Goal: Information Seeking & Learning: Learn about a topic

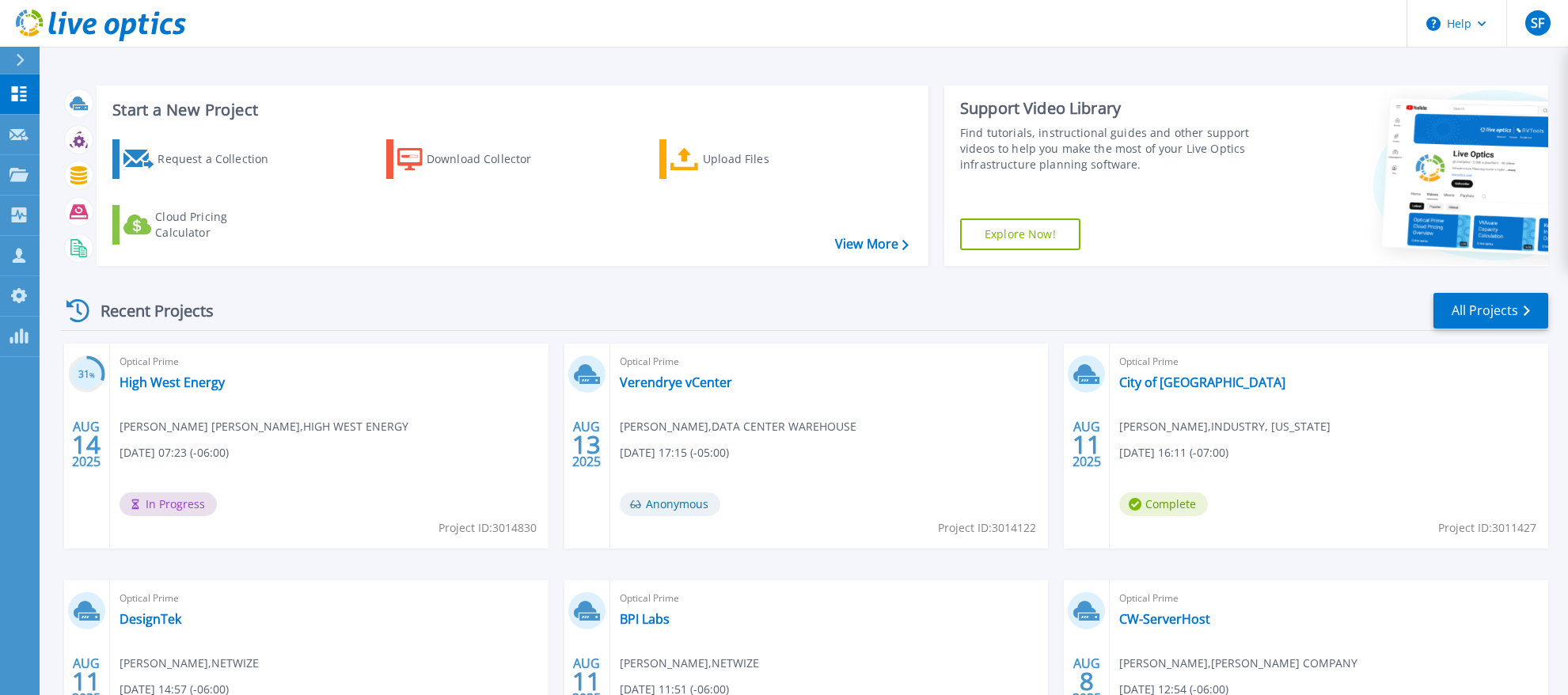
scroll to position [105, 0]
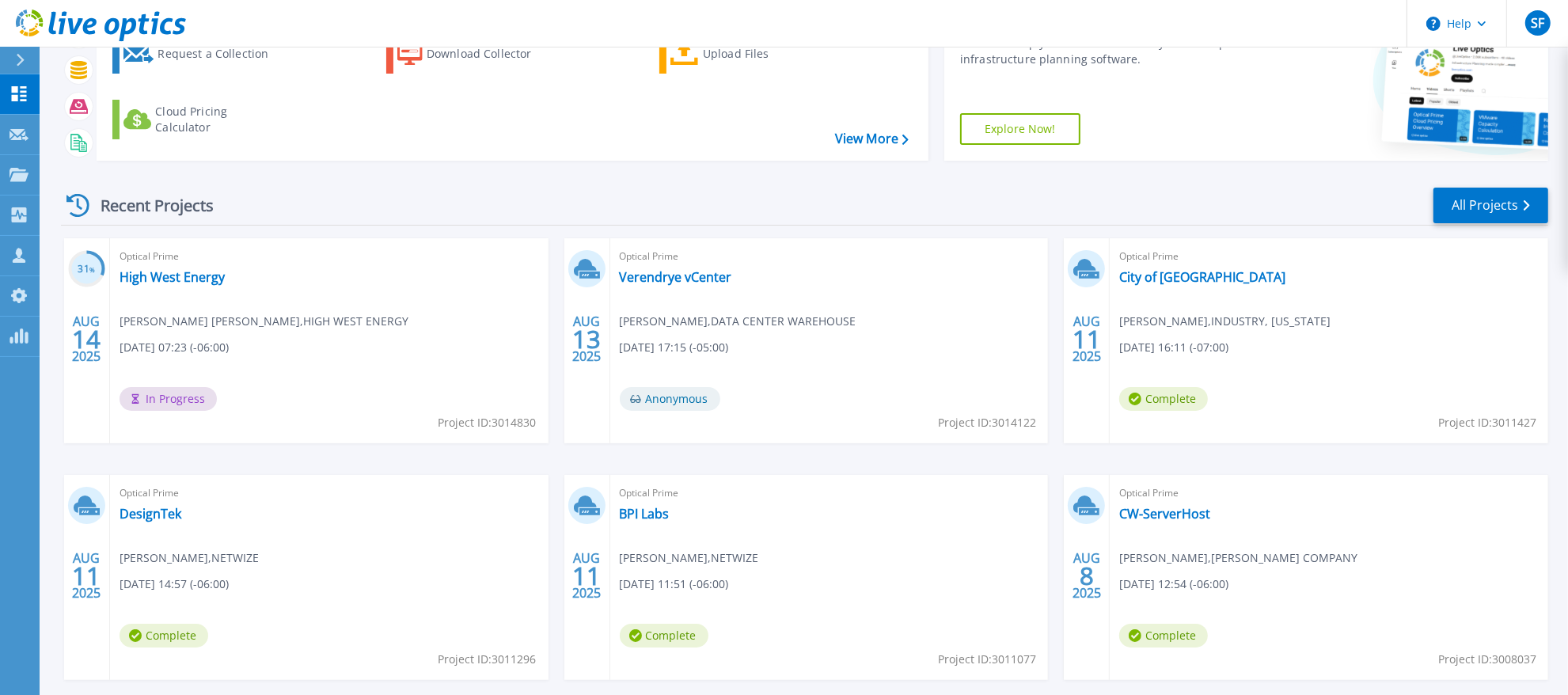
click at [290, 135] on div "Request a Collection Download Collector Upload Files Cloud Pricing Calculator" at bounding box center [510, 86] width 820 height 131
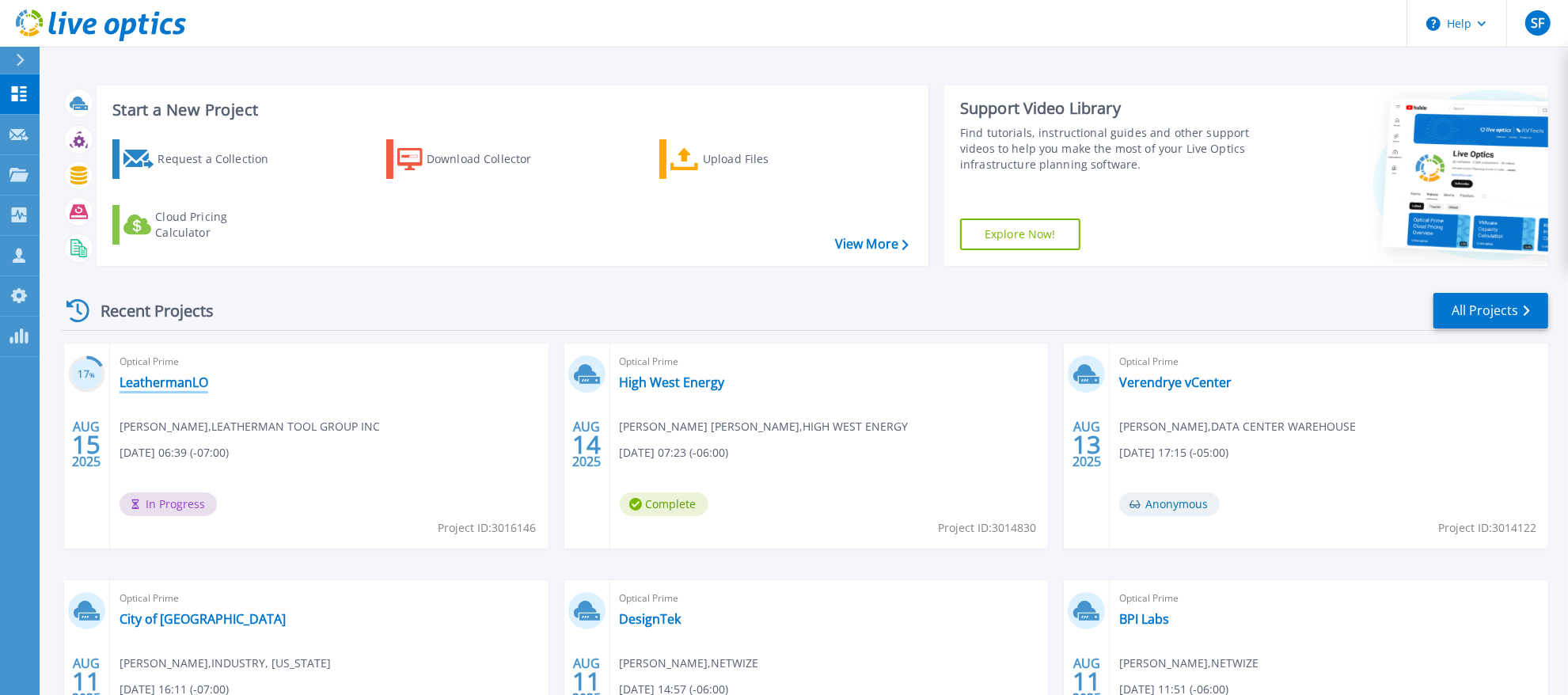
click at [178, 386] on link "LeathermanLO" at bounding box center [163, 382] width 89 height 16
click at [160, 374] on link "LeathermanLO" at bounding box center [163, 382] width 89 height 16
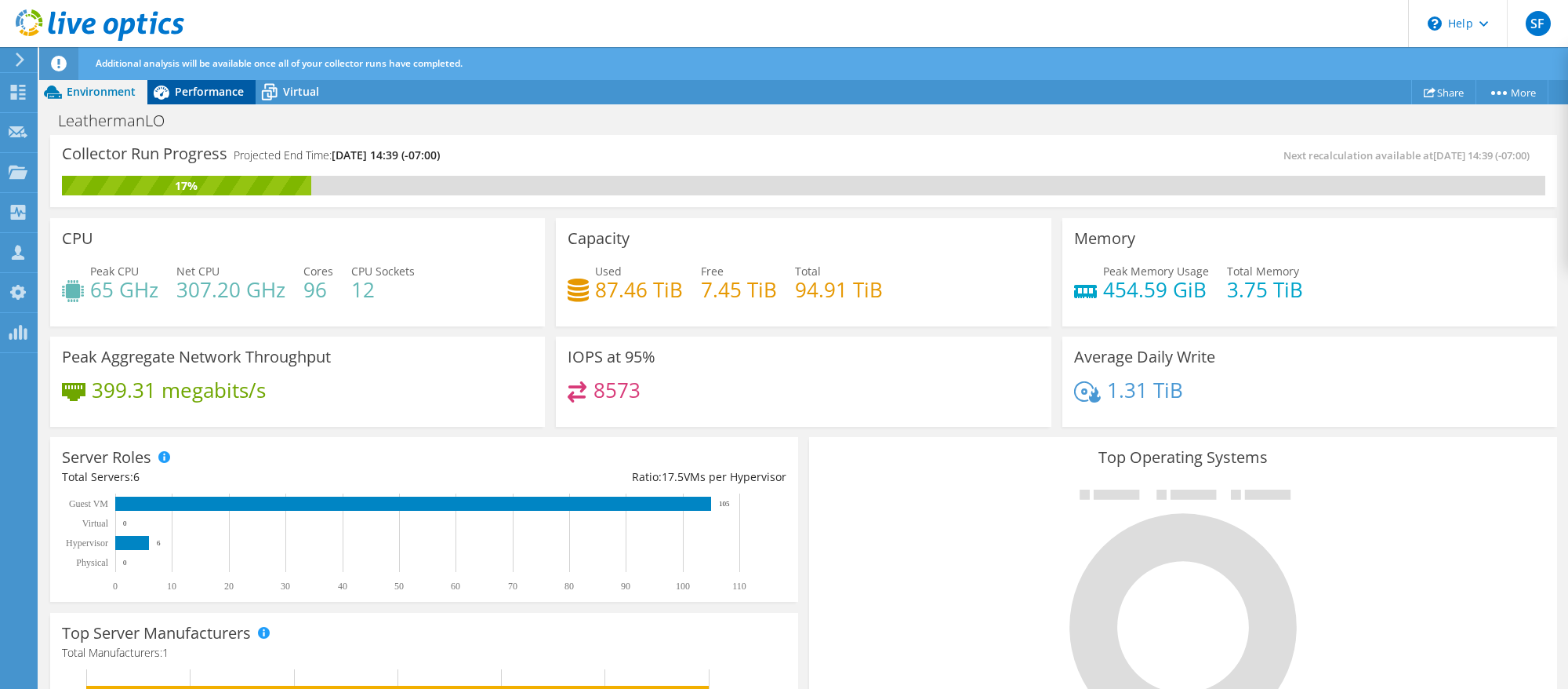
click at [212, 95] on span "Performance" at bounding box center [209, 91] width 69 height 15
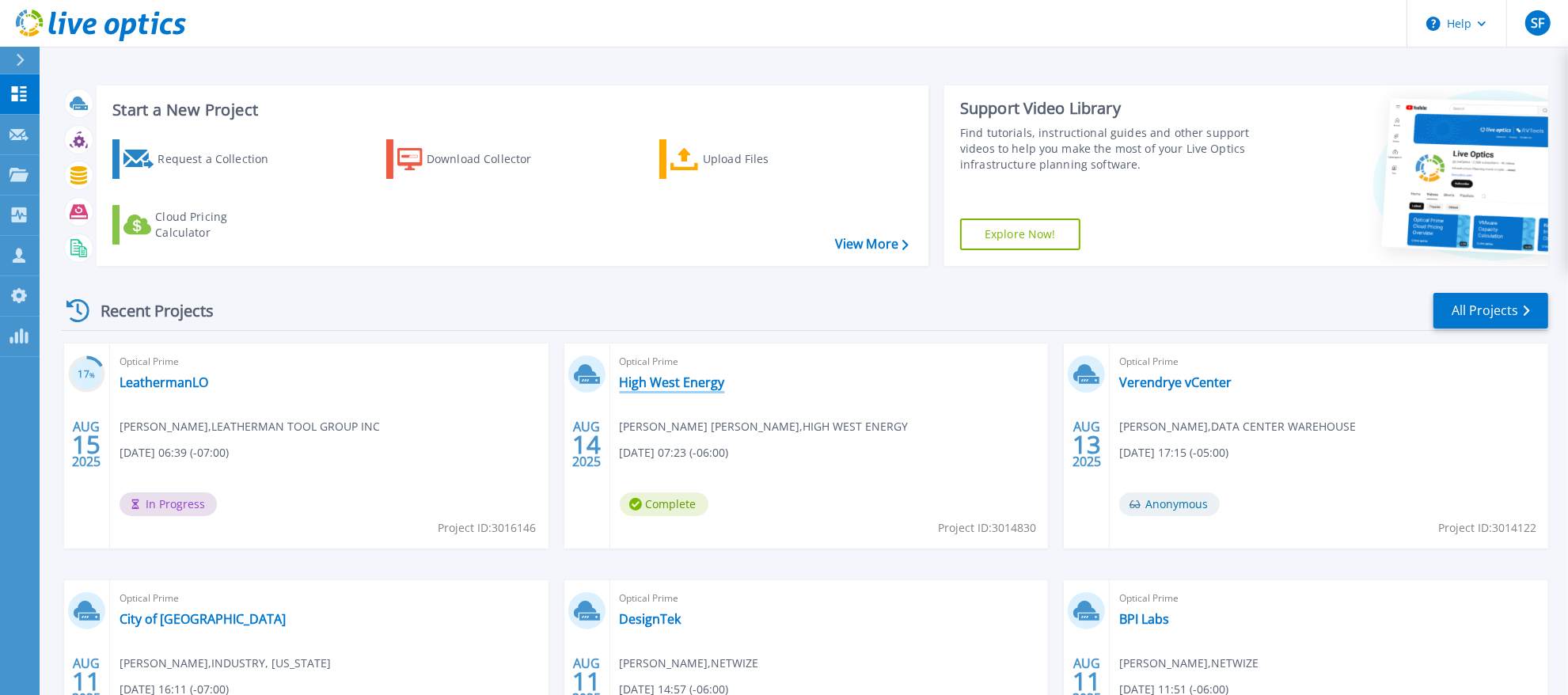
click at [689, 385] on link "High West Energy" at bounding box center [672, 382] width 105 height 16
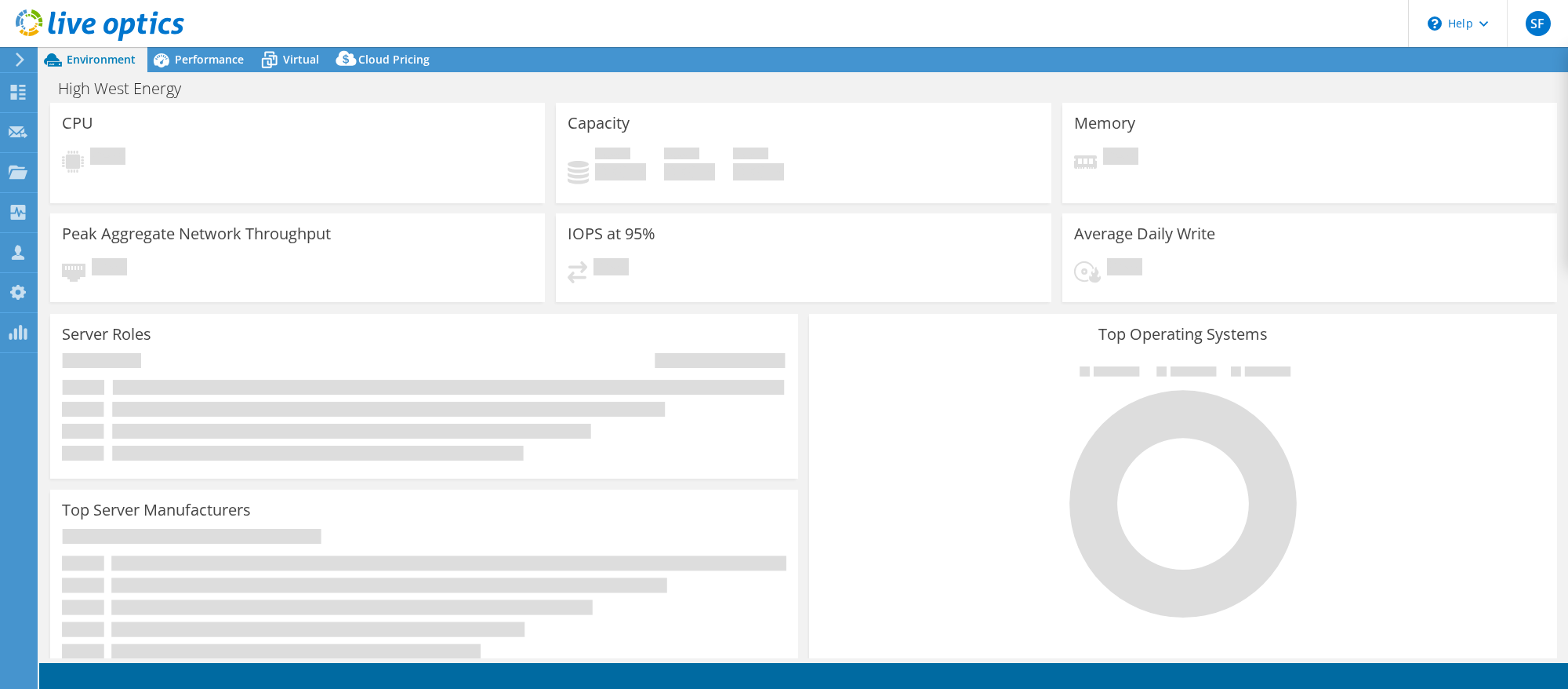
select select "USD"
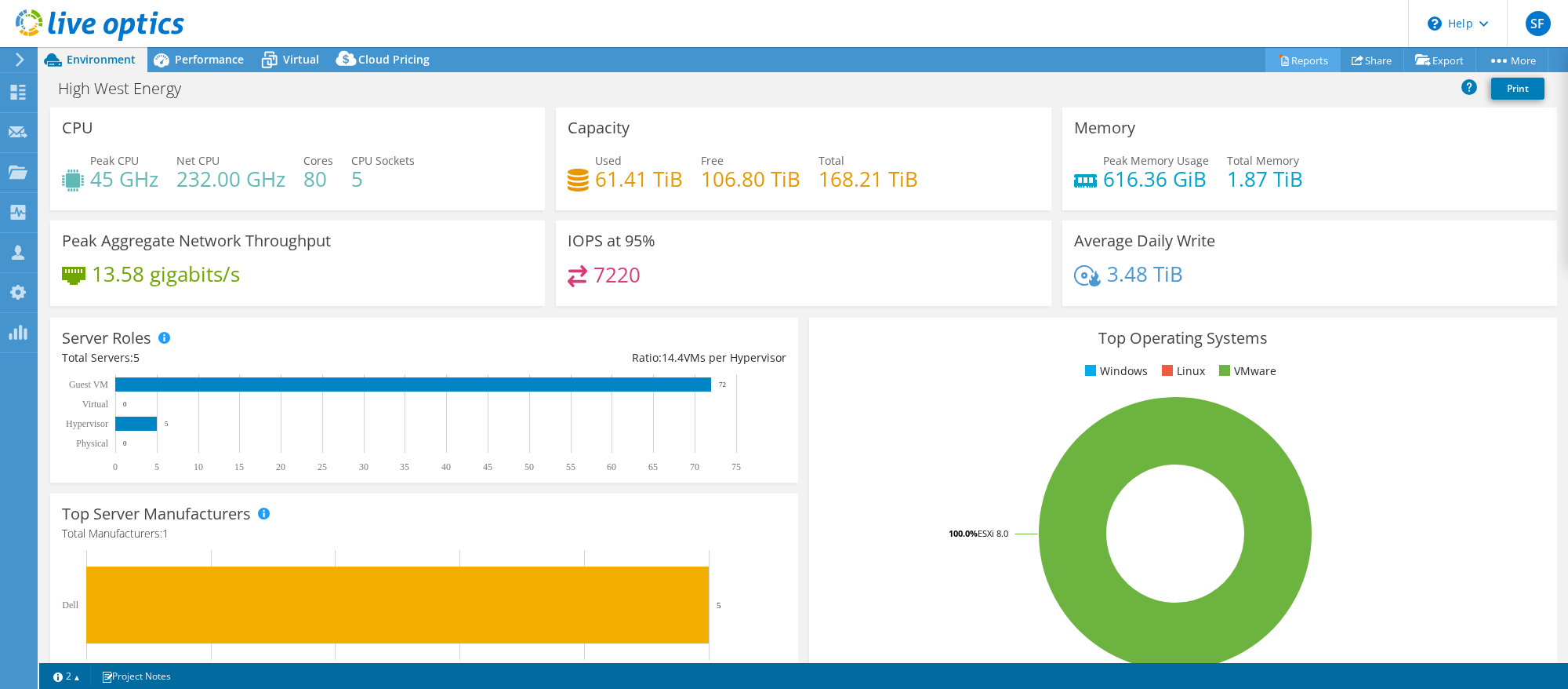
click at [1314, 60] on link "Reports" at bounding box center [1304, 60] width 76 height 24
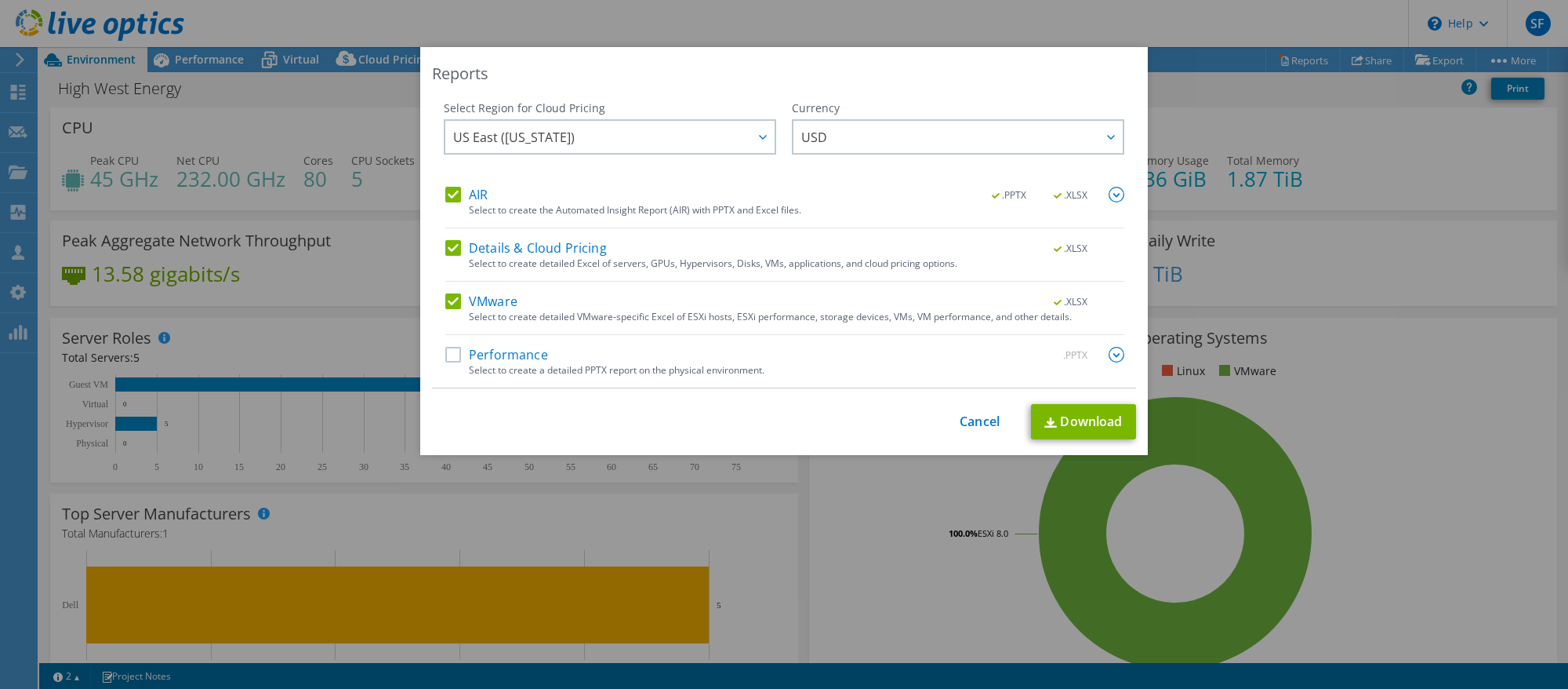
click at [526, 360] on label "Performance" at bounding box center [497, 354] width 102 height 16
click at [0, 0] on input "Performance" at bounding box center [0, 0] width 0 height 0
click at [1107, 425] on link "Download" at bounding box center [1083, 421] width 105 height 35
click at [962, 426] on link "Cancel" at bounding box center [980, 422] width 40 height 15
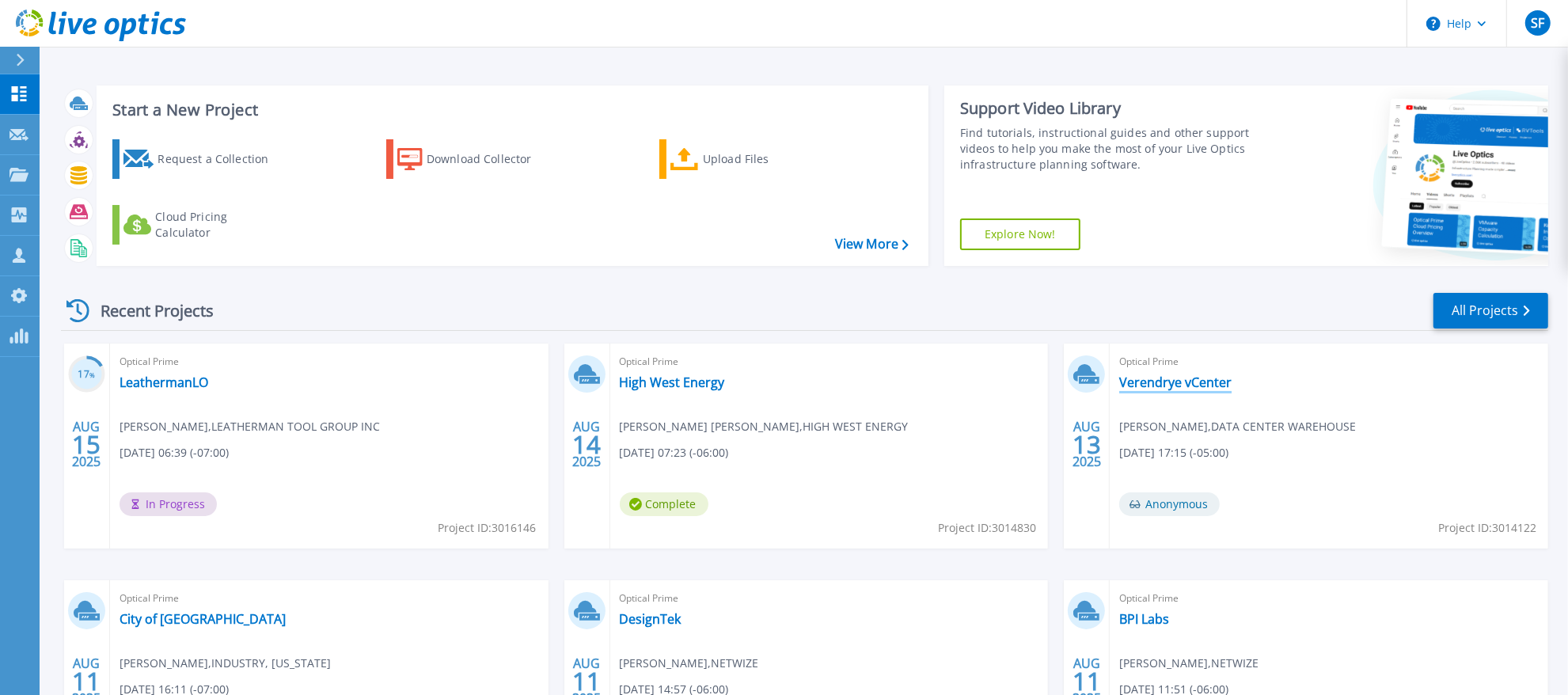
click at [1148, 387] on link "Verendrye vCenter" at bounding box center [1175, 382] width 113 height 16
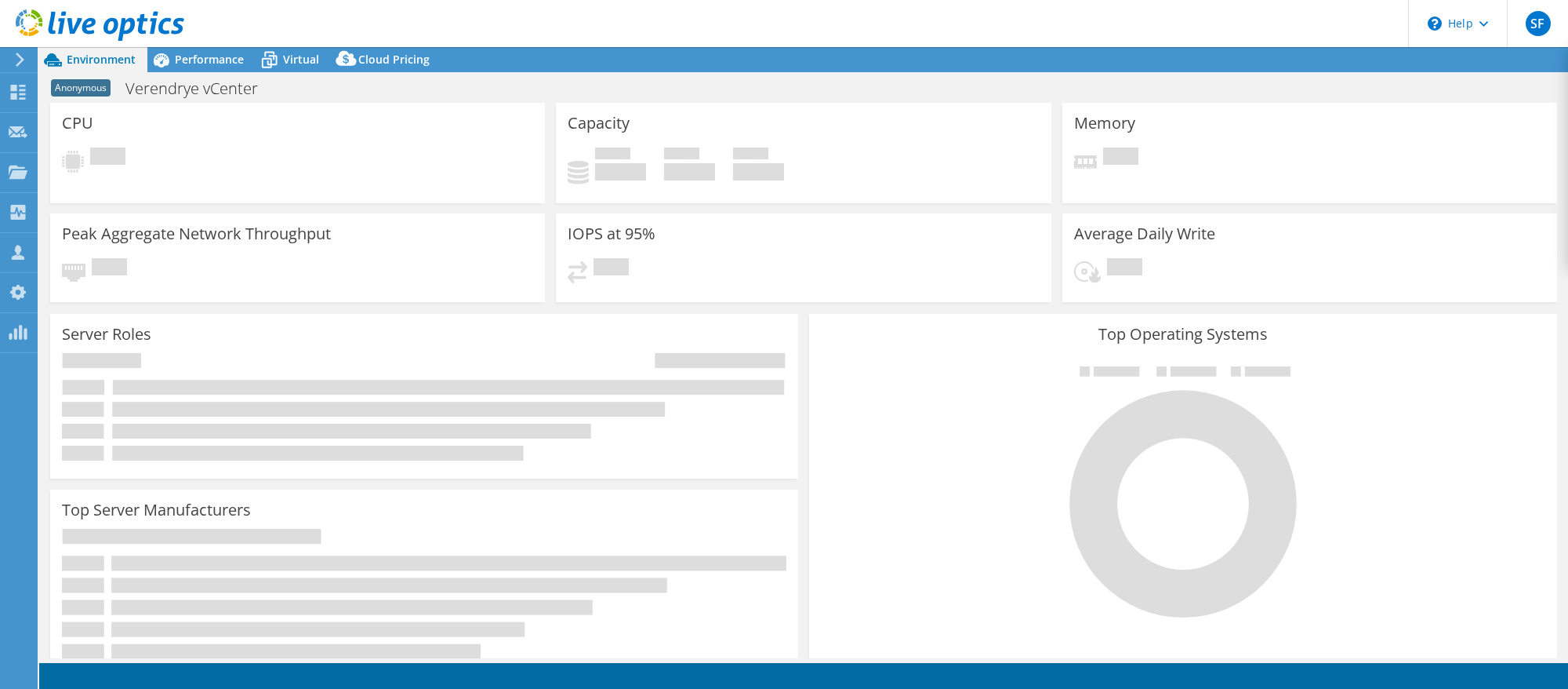
select select "USD"
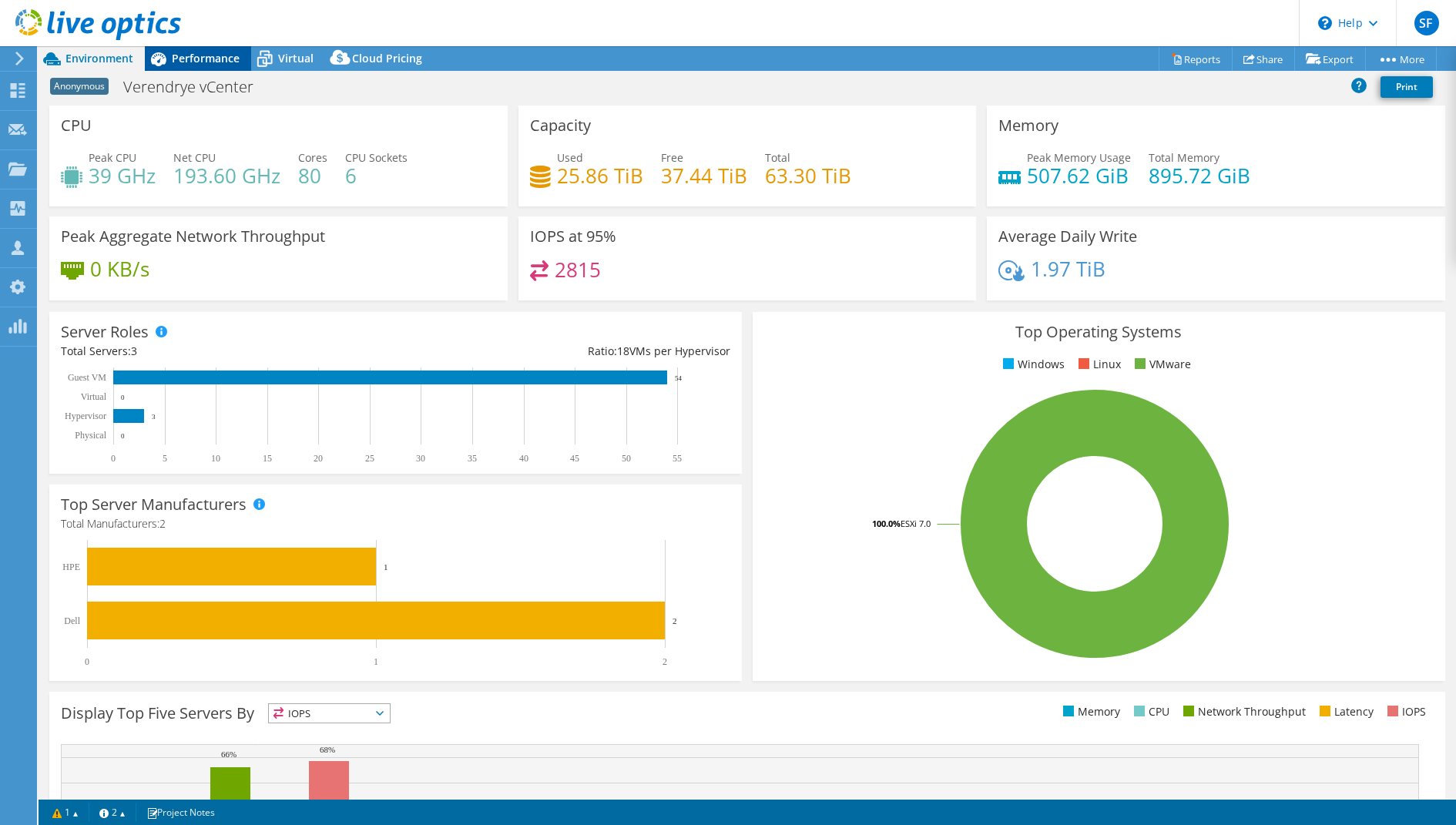
click at [185, 56] on span "Performance" at bounding box center [205, 59] width 68 height 15
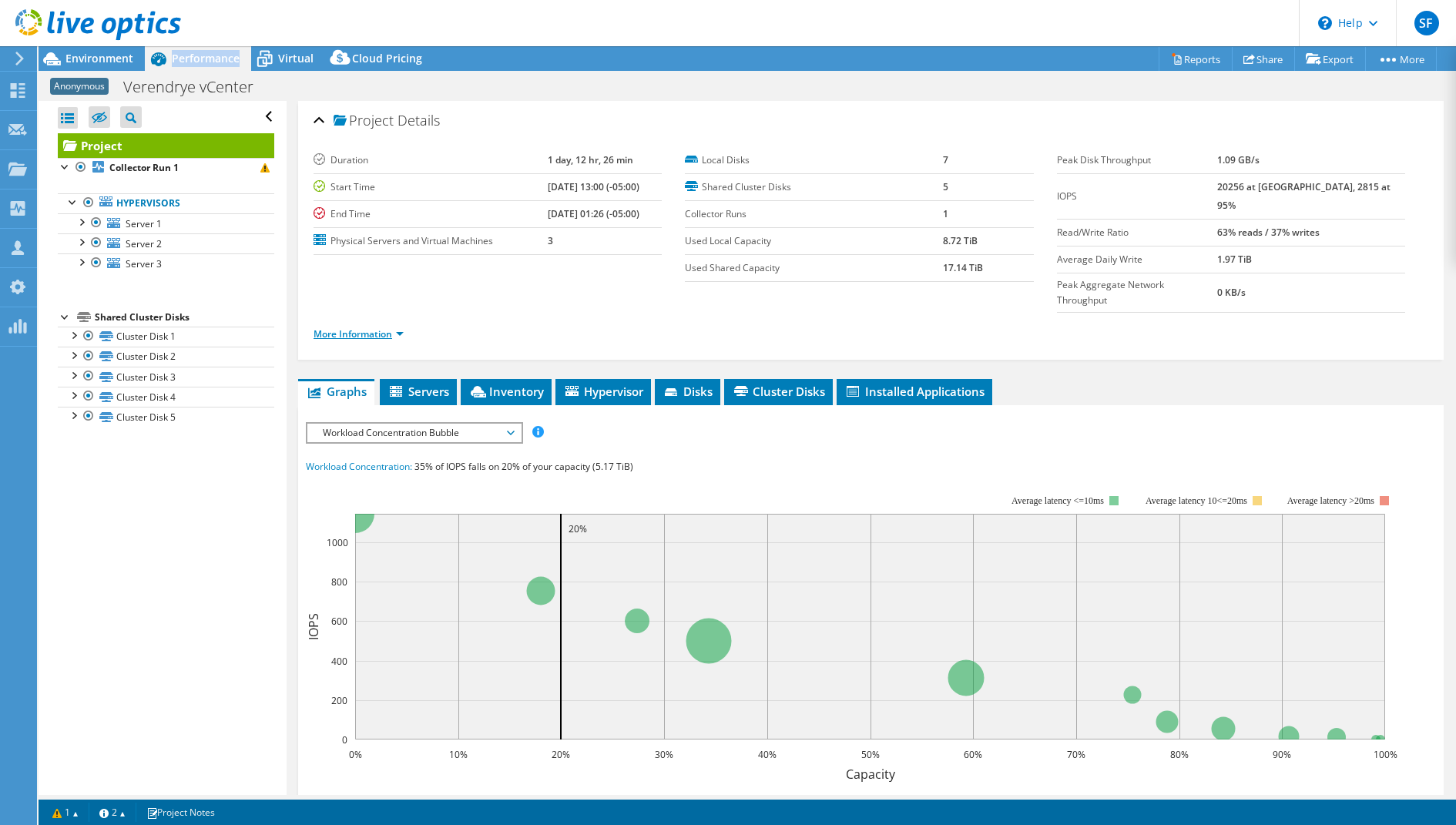
click at [358, 327] on link "More Information" at bounding box center [358, 334] width 90 height 13
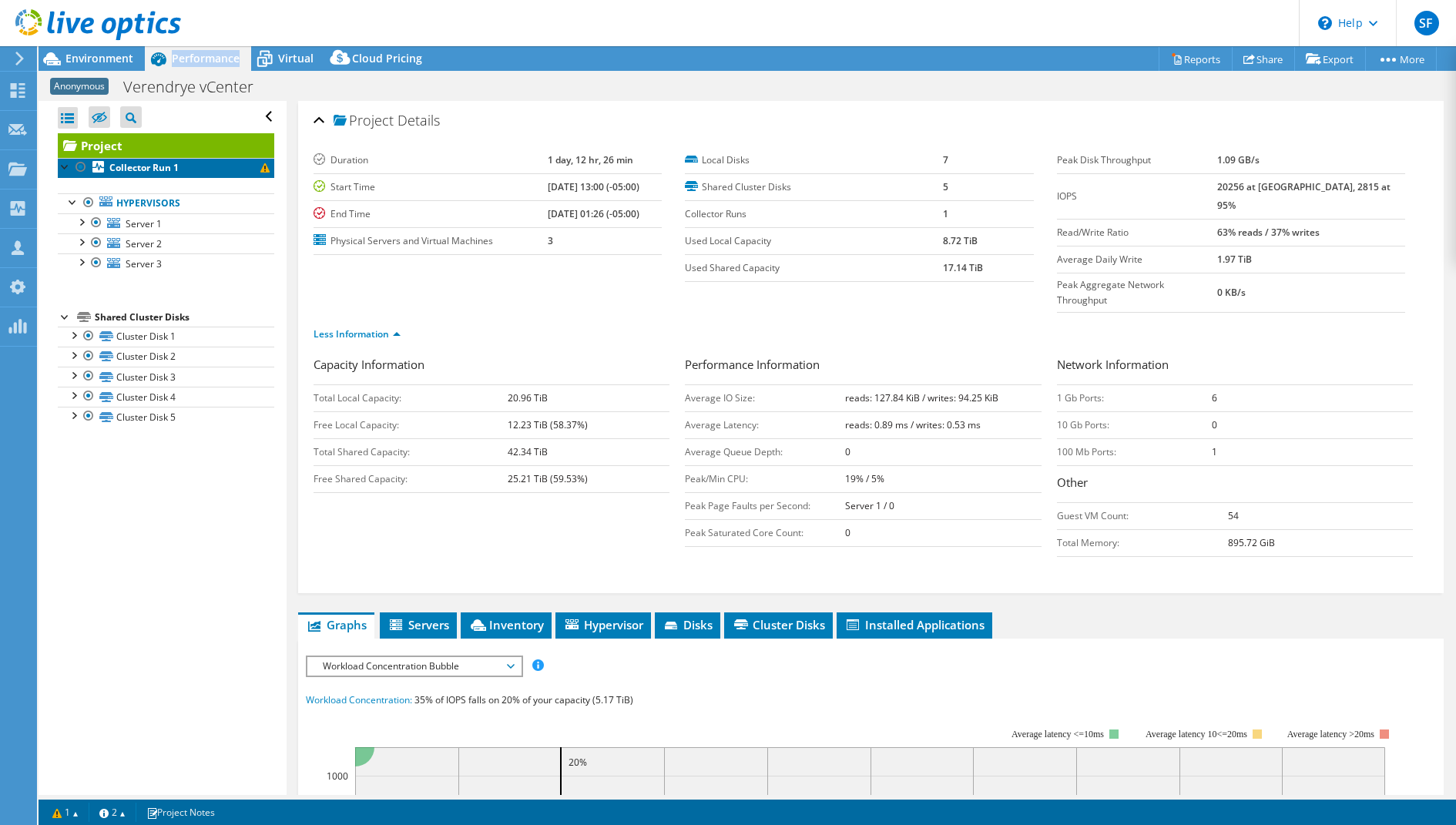
click at [260, 171] on span at bounding box center [265, 167] width 9 height 9
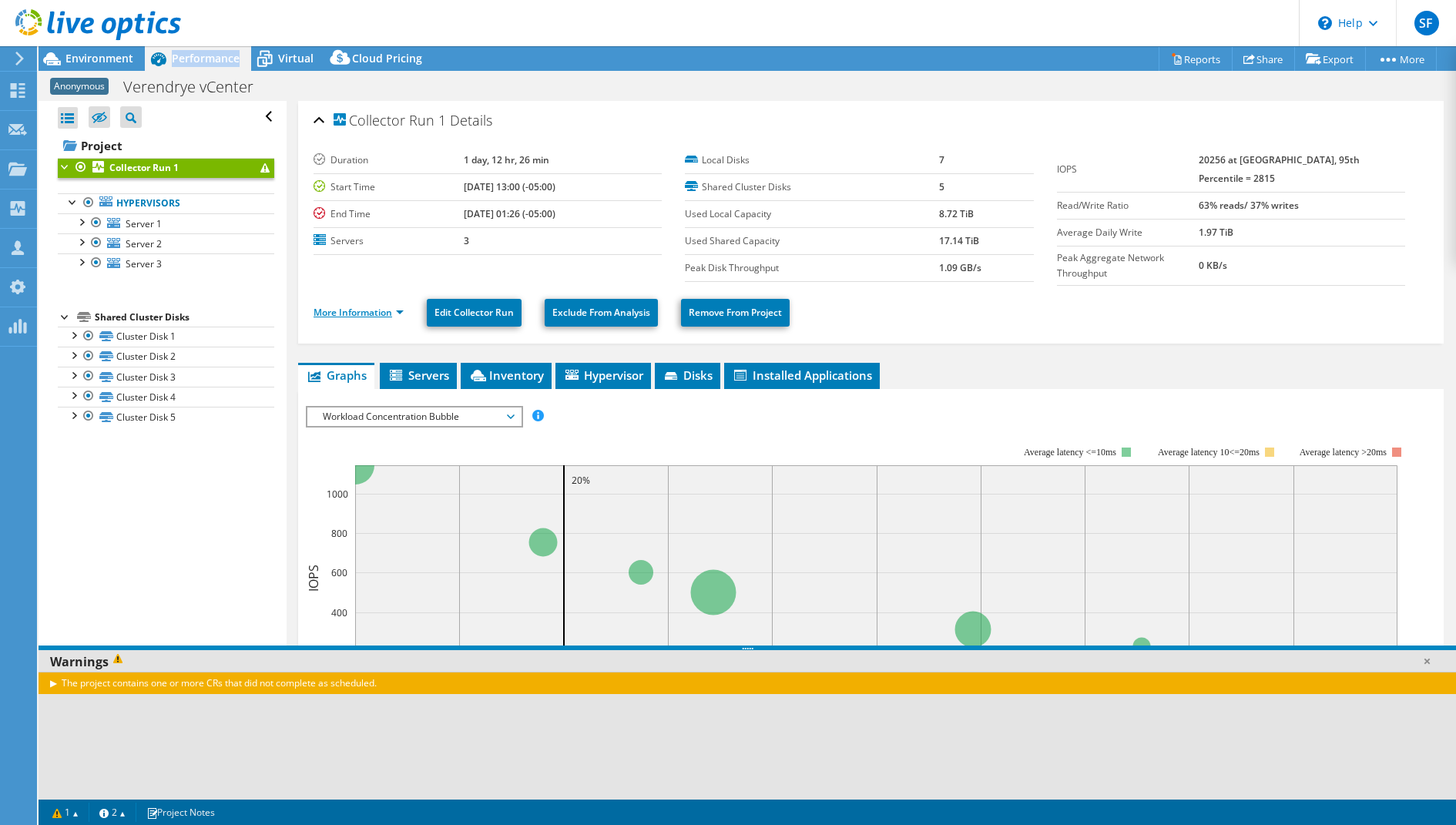
click at [353, 306] on link "More Information" at bounding box center [358, 312] width 90 height 13
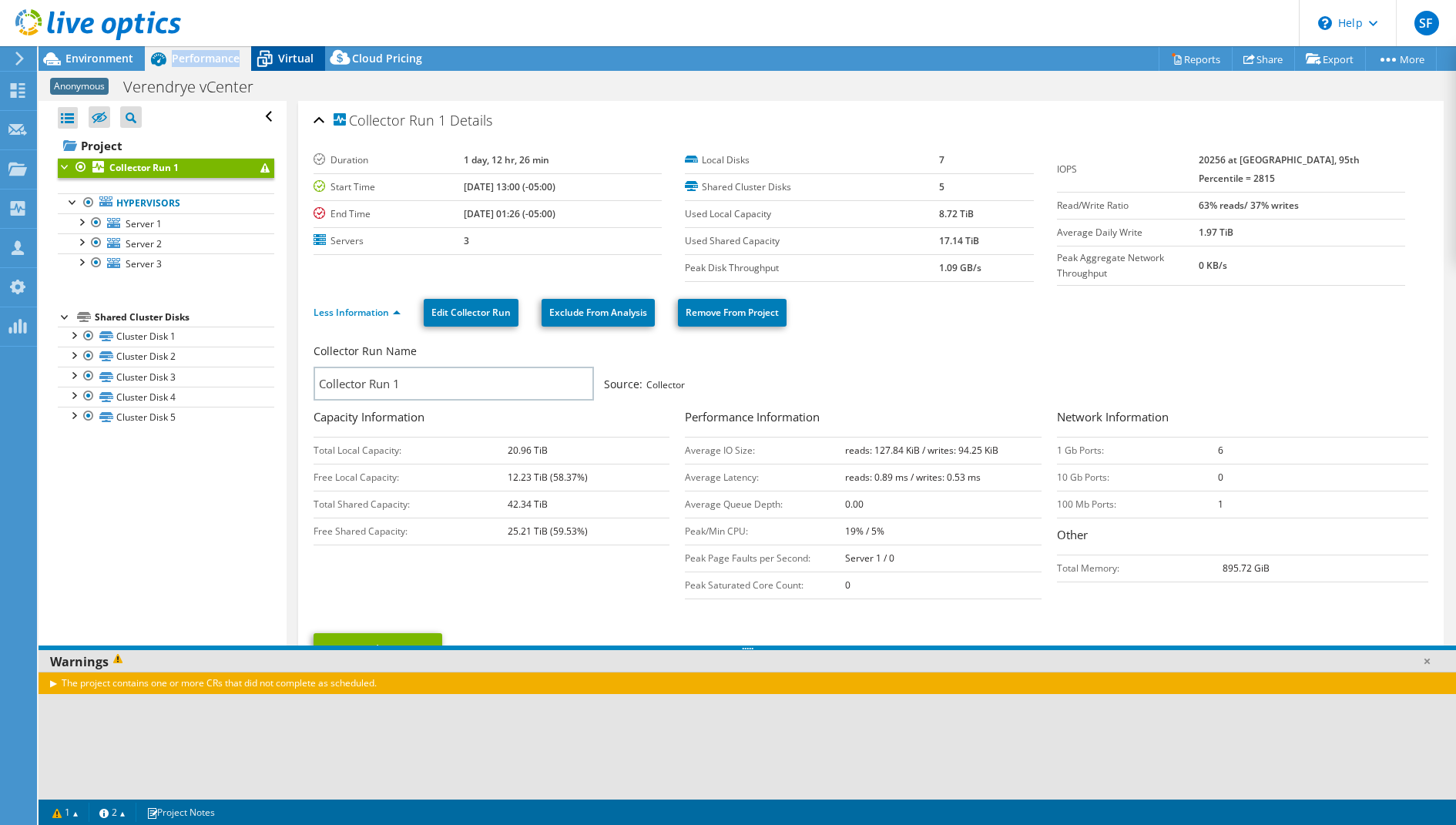
click at [270, 59] on icon at bounding box center [265, 59] width 16 height 12
click at [271, 60] on icon at bounding box center [265, 59] width 16 height 12
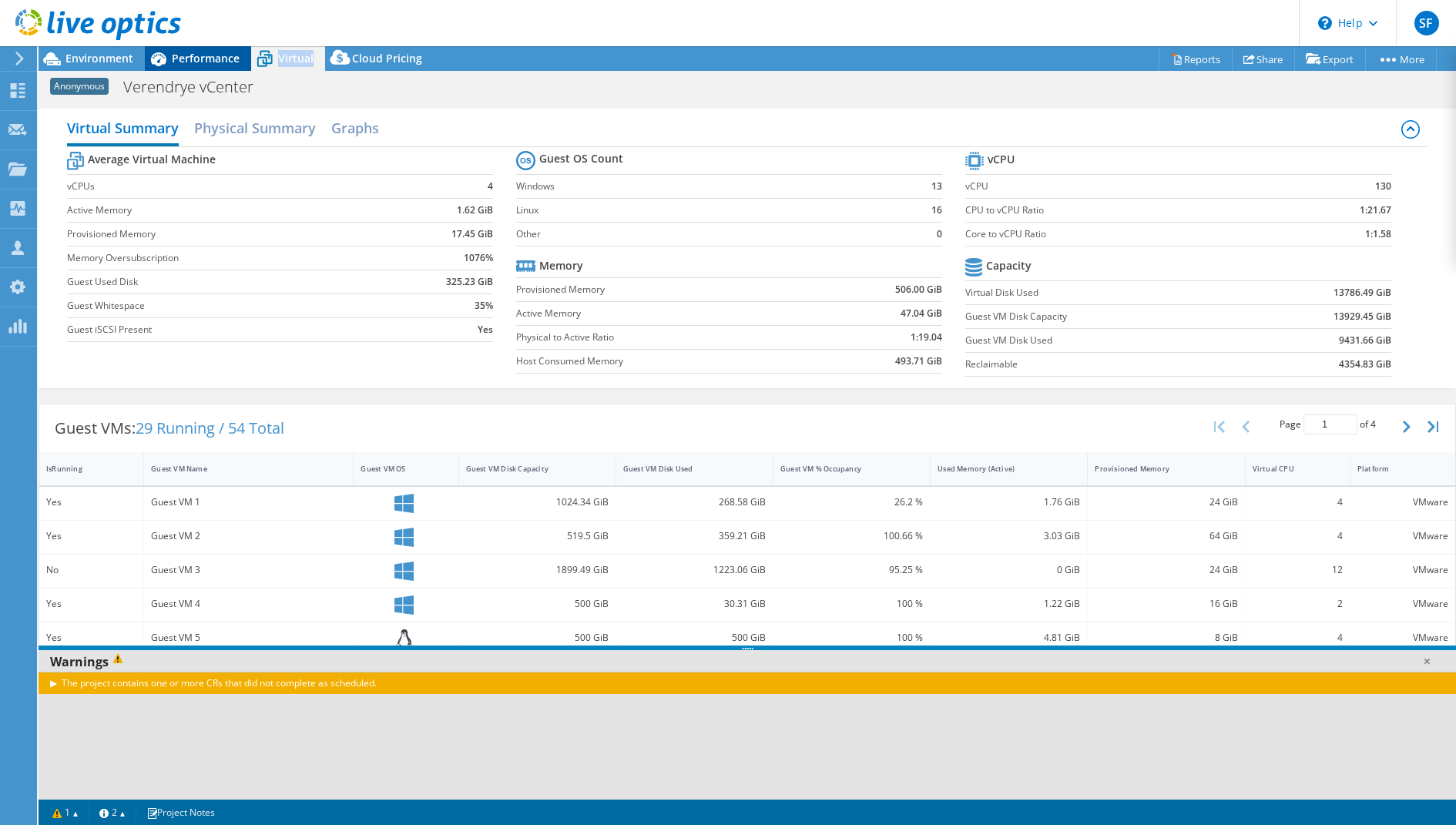
click at [183, 68] on div "Performance" at bounding box center [198, 59] width 106 height 25
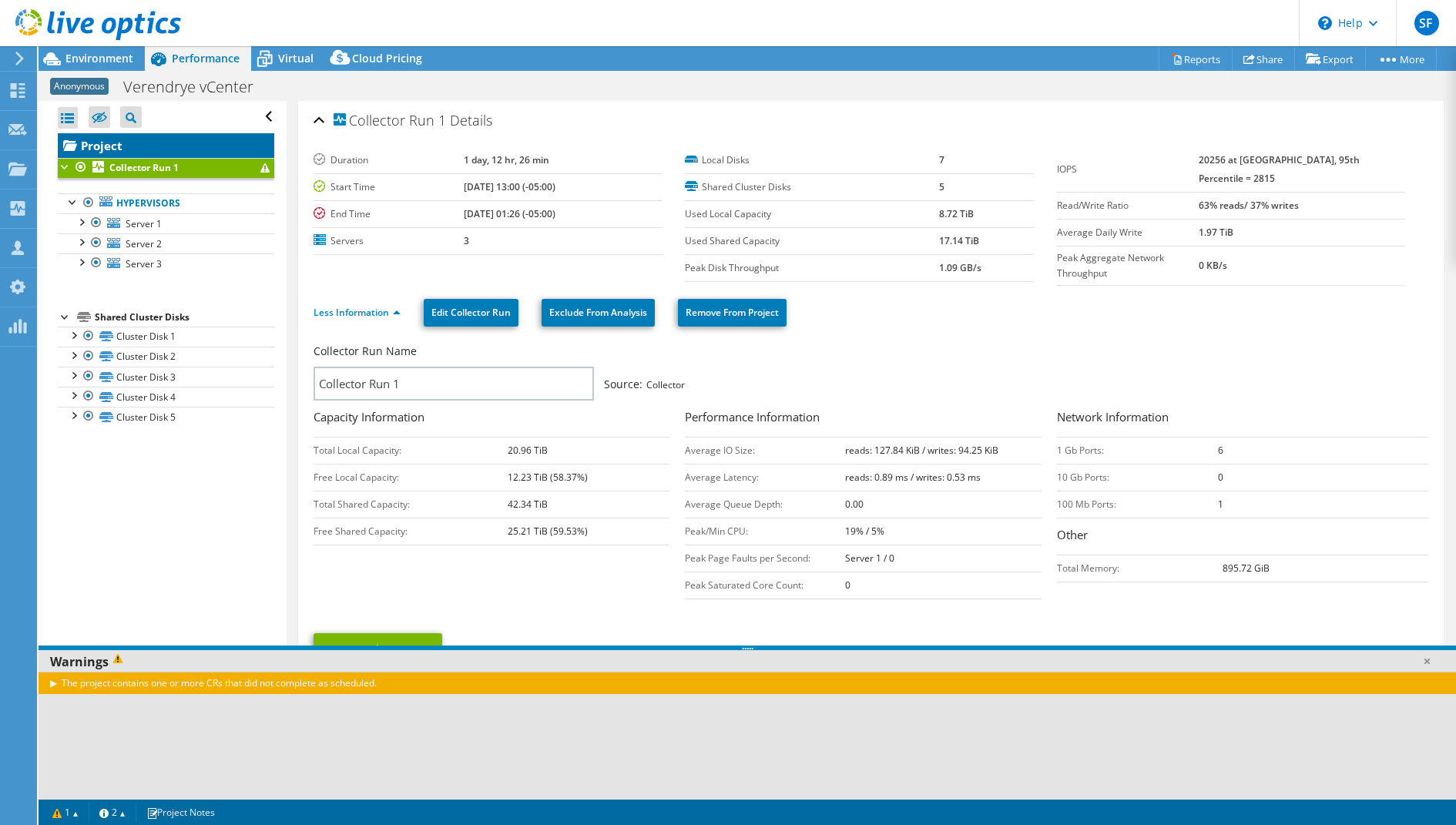
click at [110, 141] on link "Project" at bounding box center [166, 146] width 217 height 25
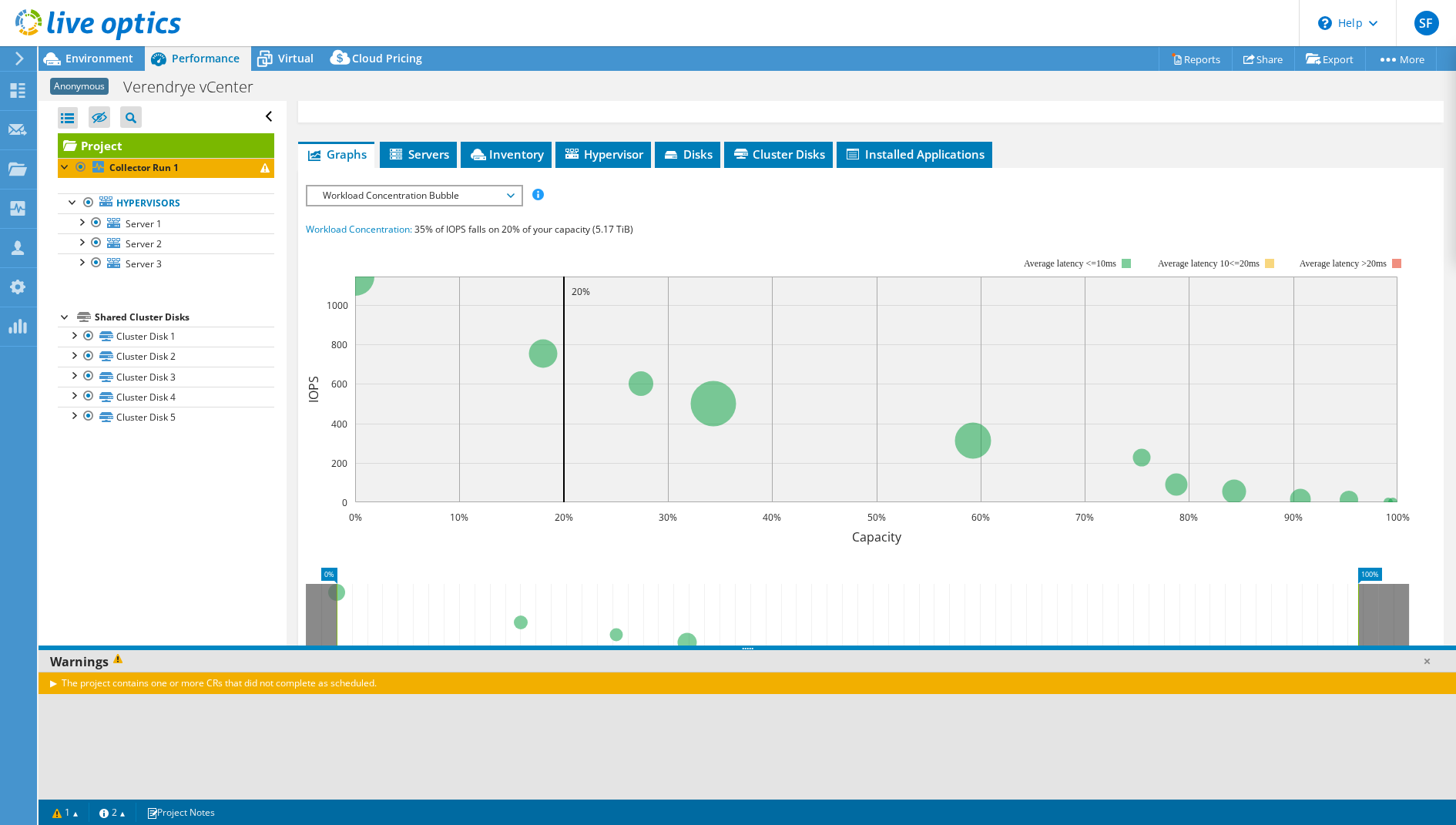
scroll to position [230, 0]
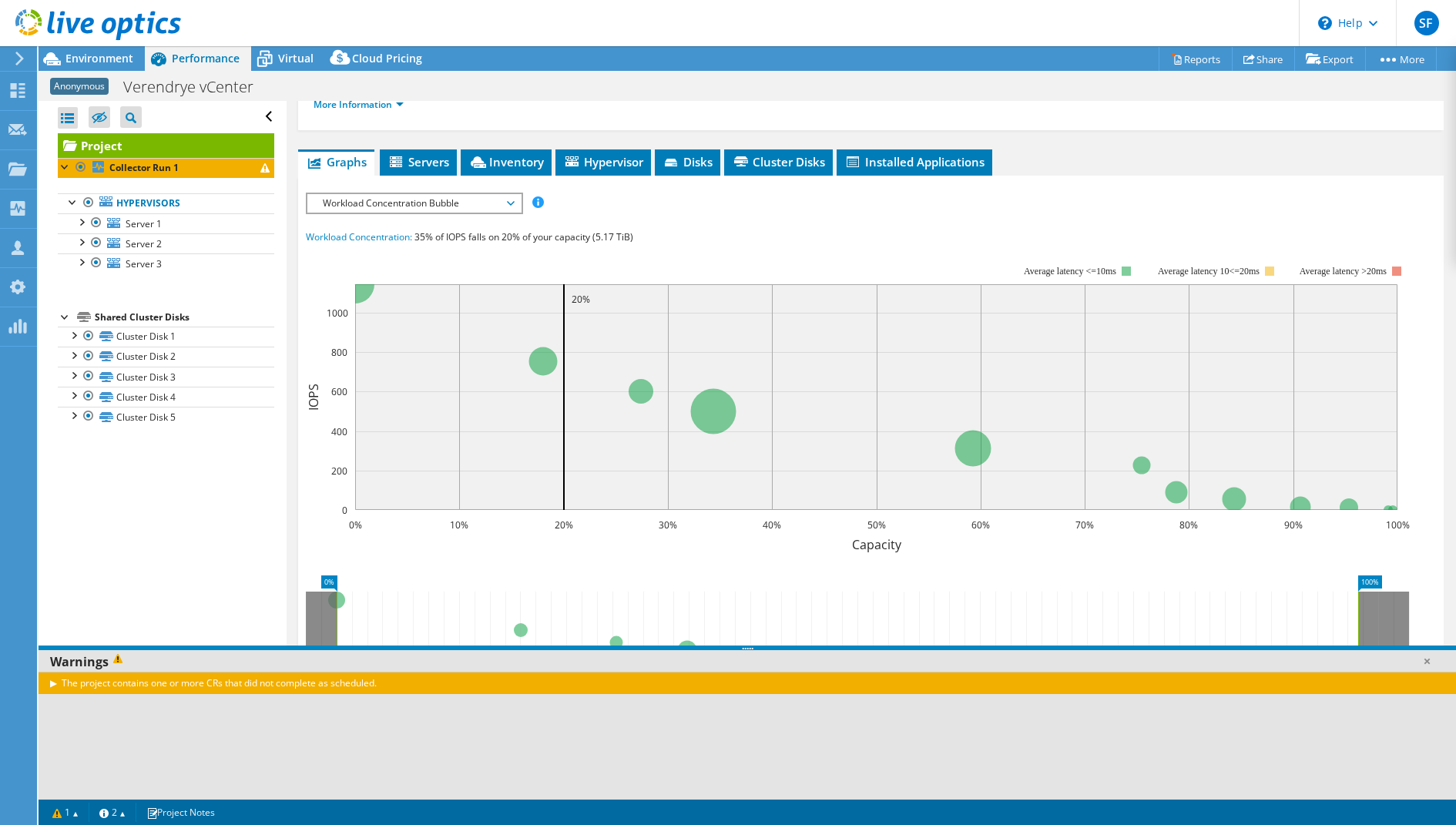
click at [505, 195] on span "Workload Concentration Bubble" at bounding box center [414, 204] width 198 height 18
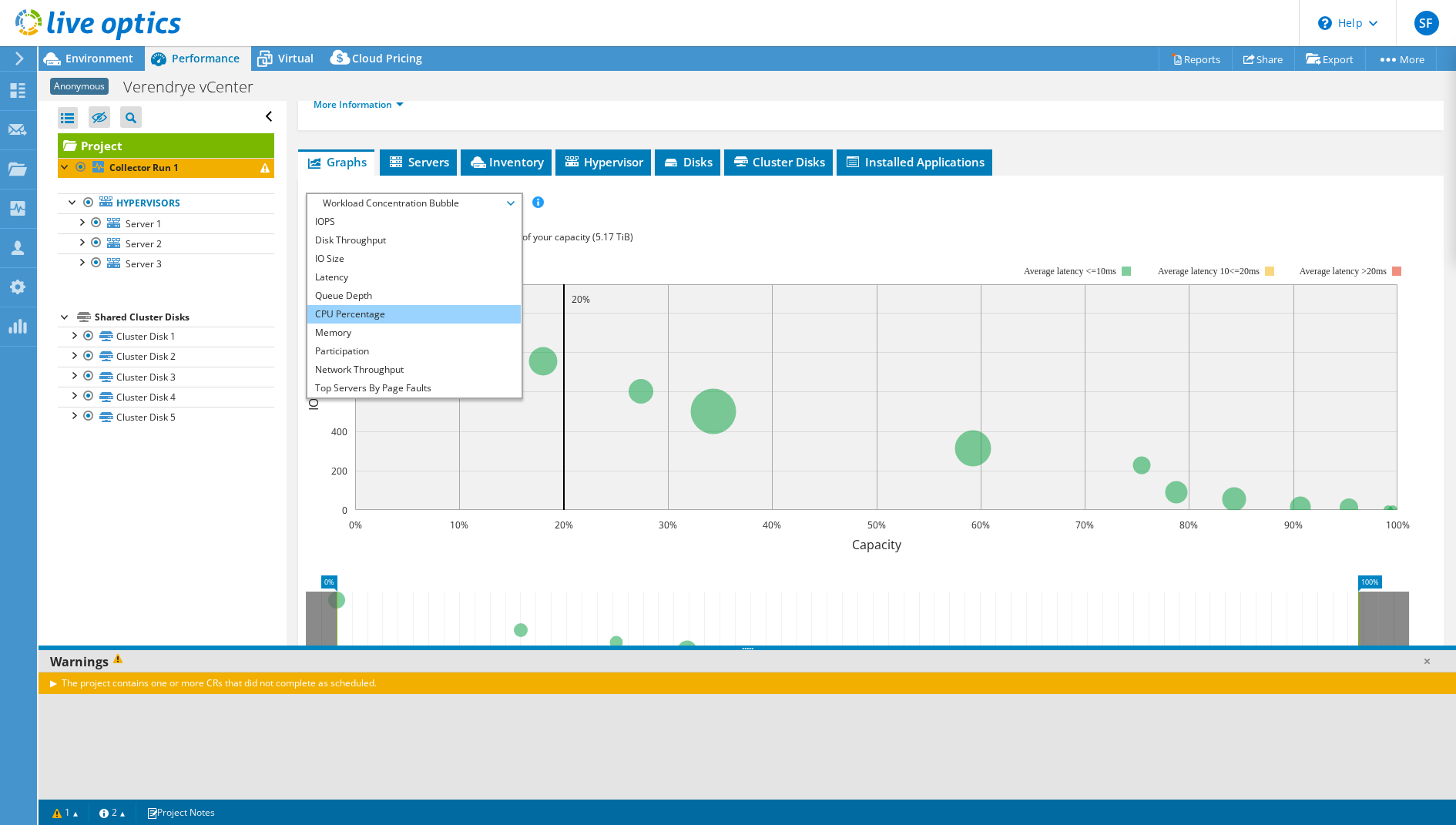
click at [452, 305] on li "CPU Percentage" at bounding box center [414, 314] width 213 height 18
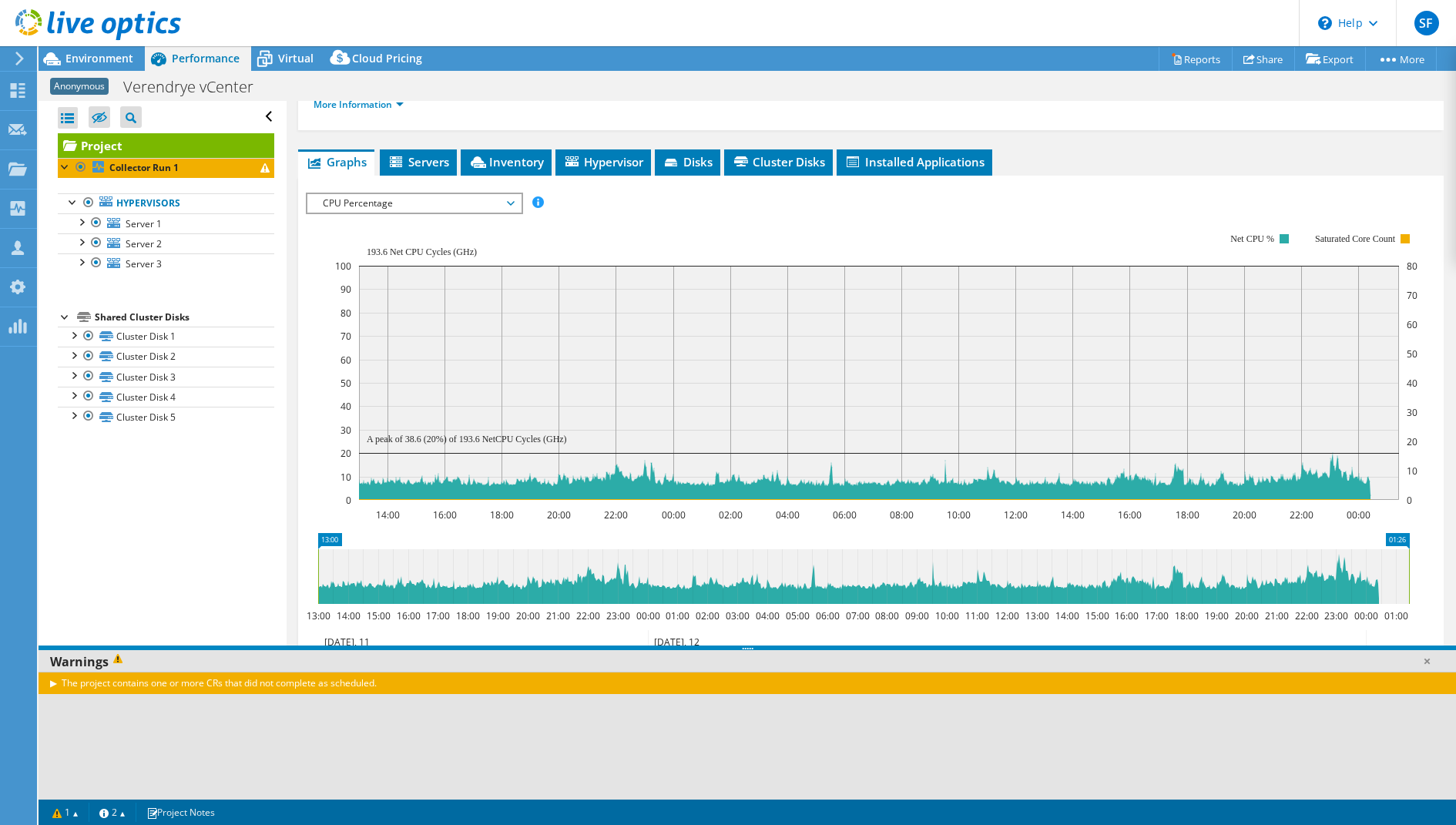
click at [509, 195] on span "CPU Percentage" at bounding box center [414, 204] width 198 height 18
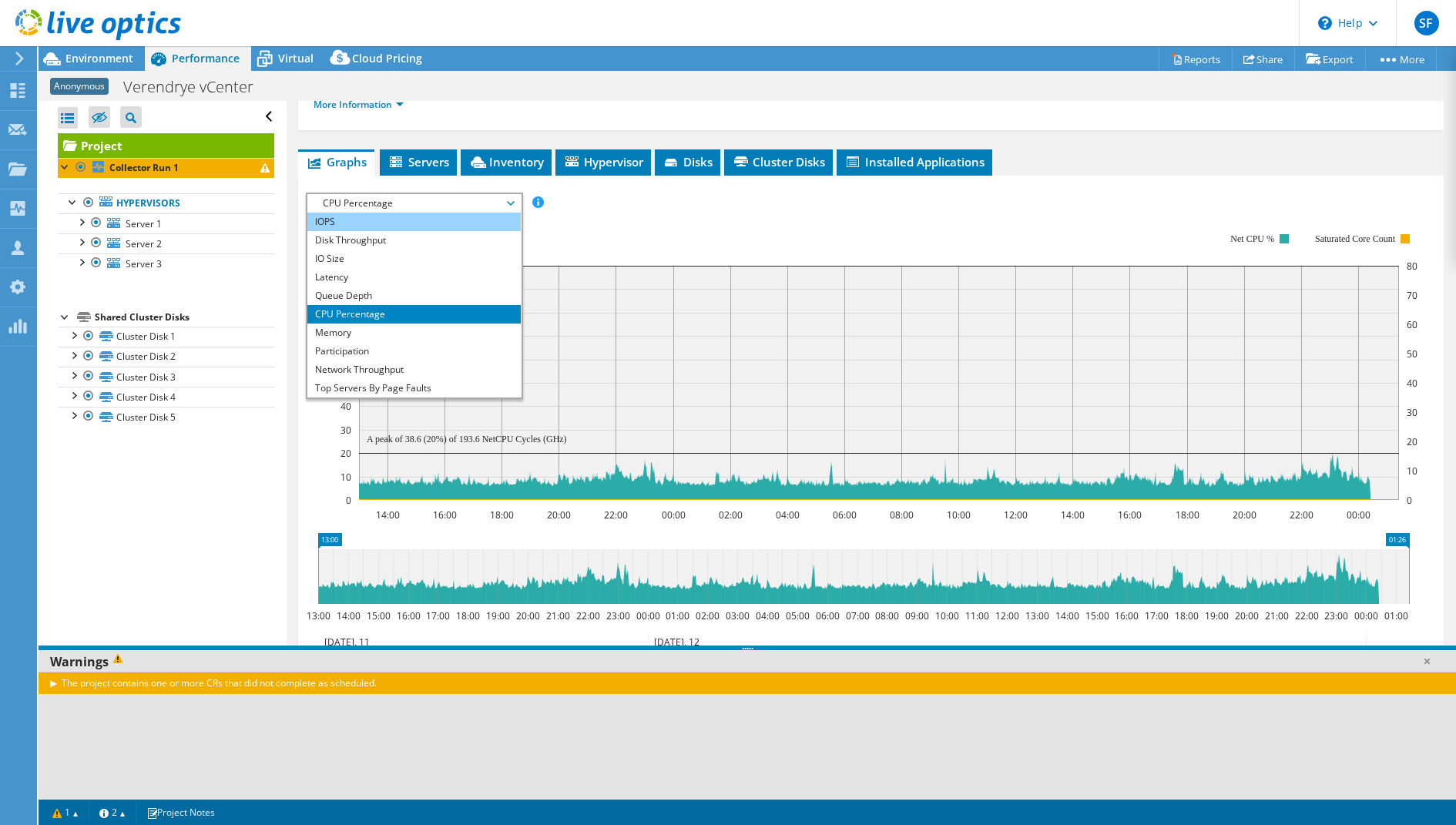
click at [466, 213] on li "IOPS" at bounding box center [414, 222] width 213 height 18
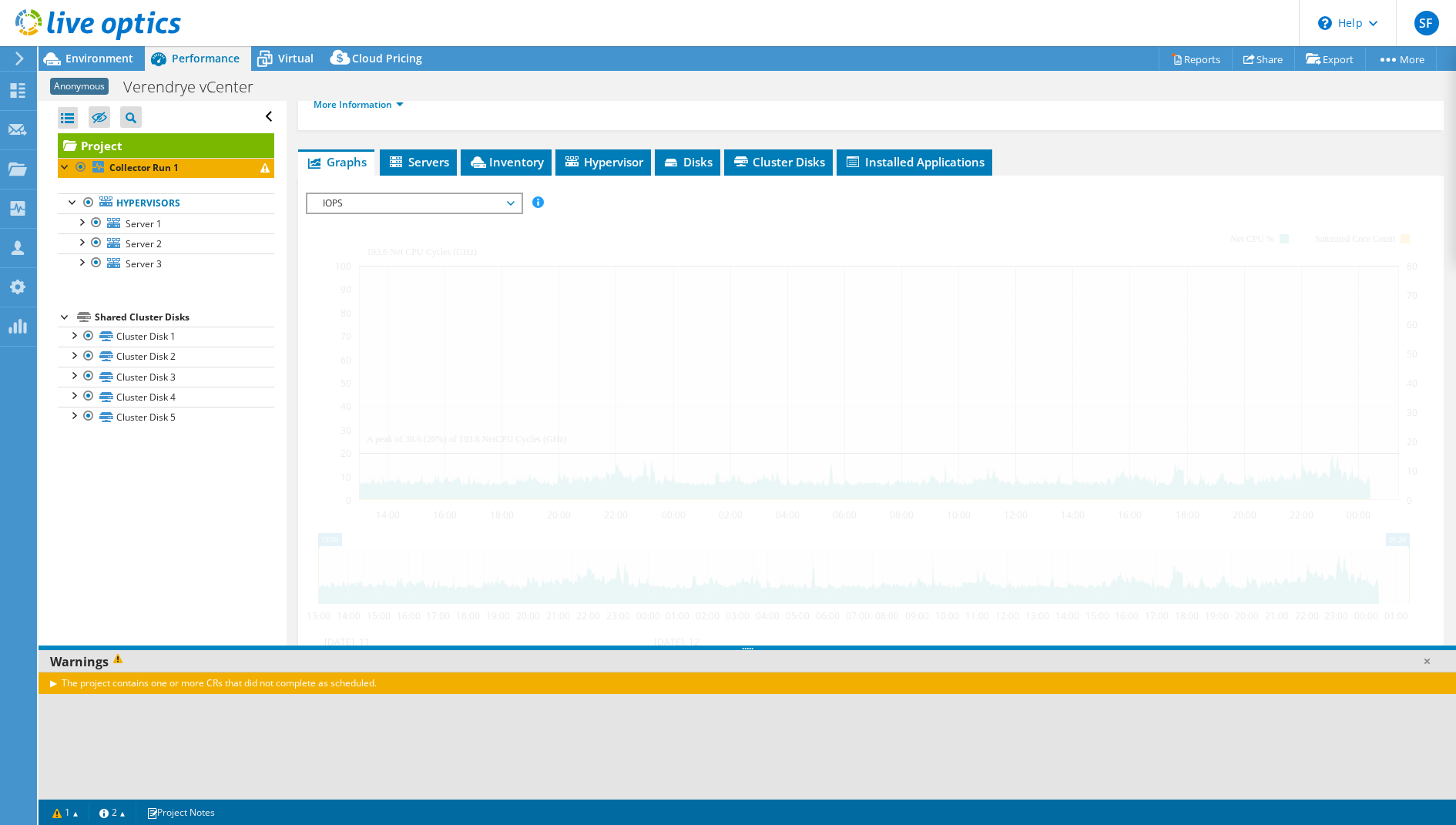
scroll to position [226, 0]
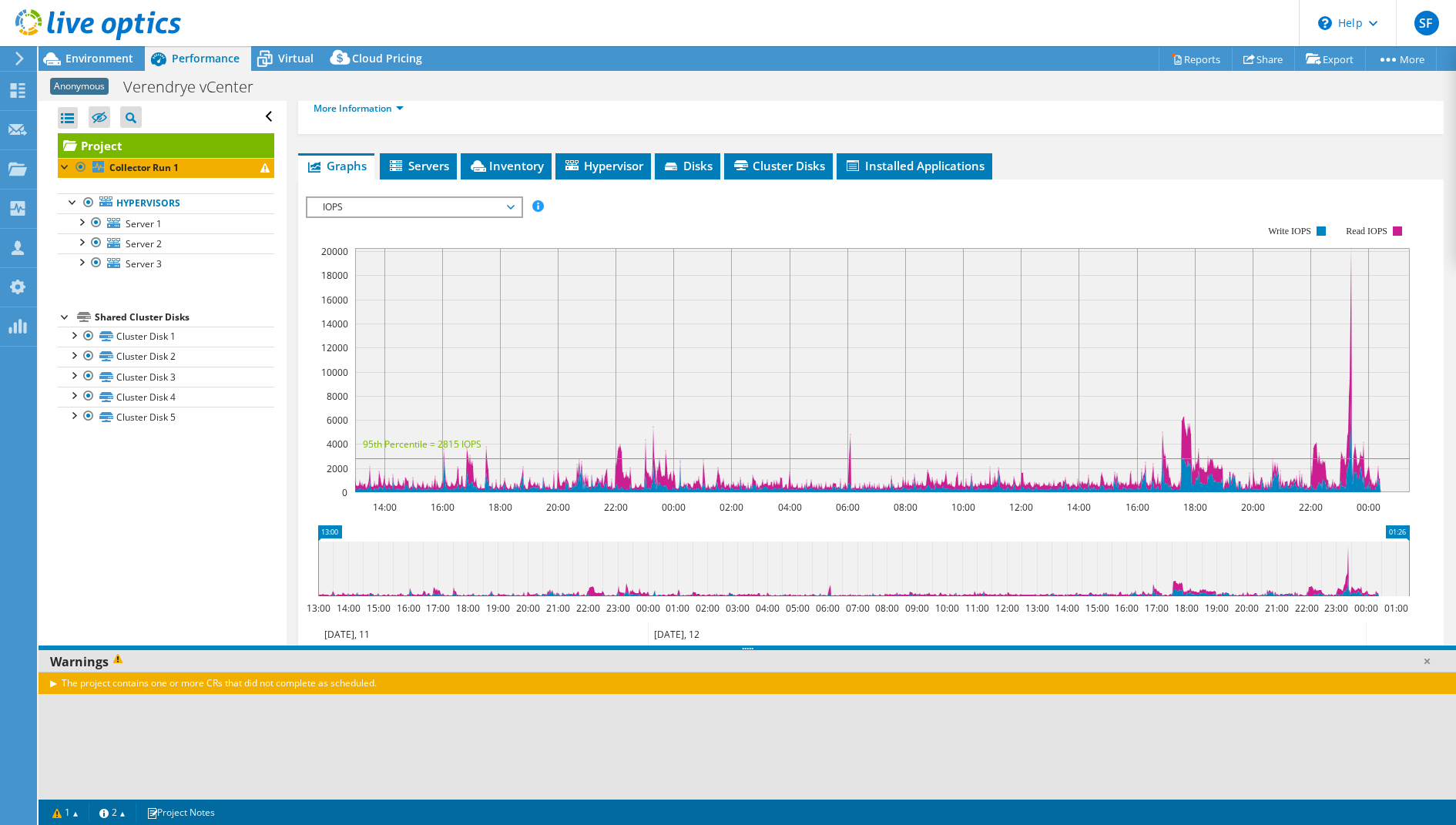
click at [507, 198] on span "IOPS" at bounding box center [414, 207] width 198 height 18
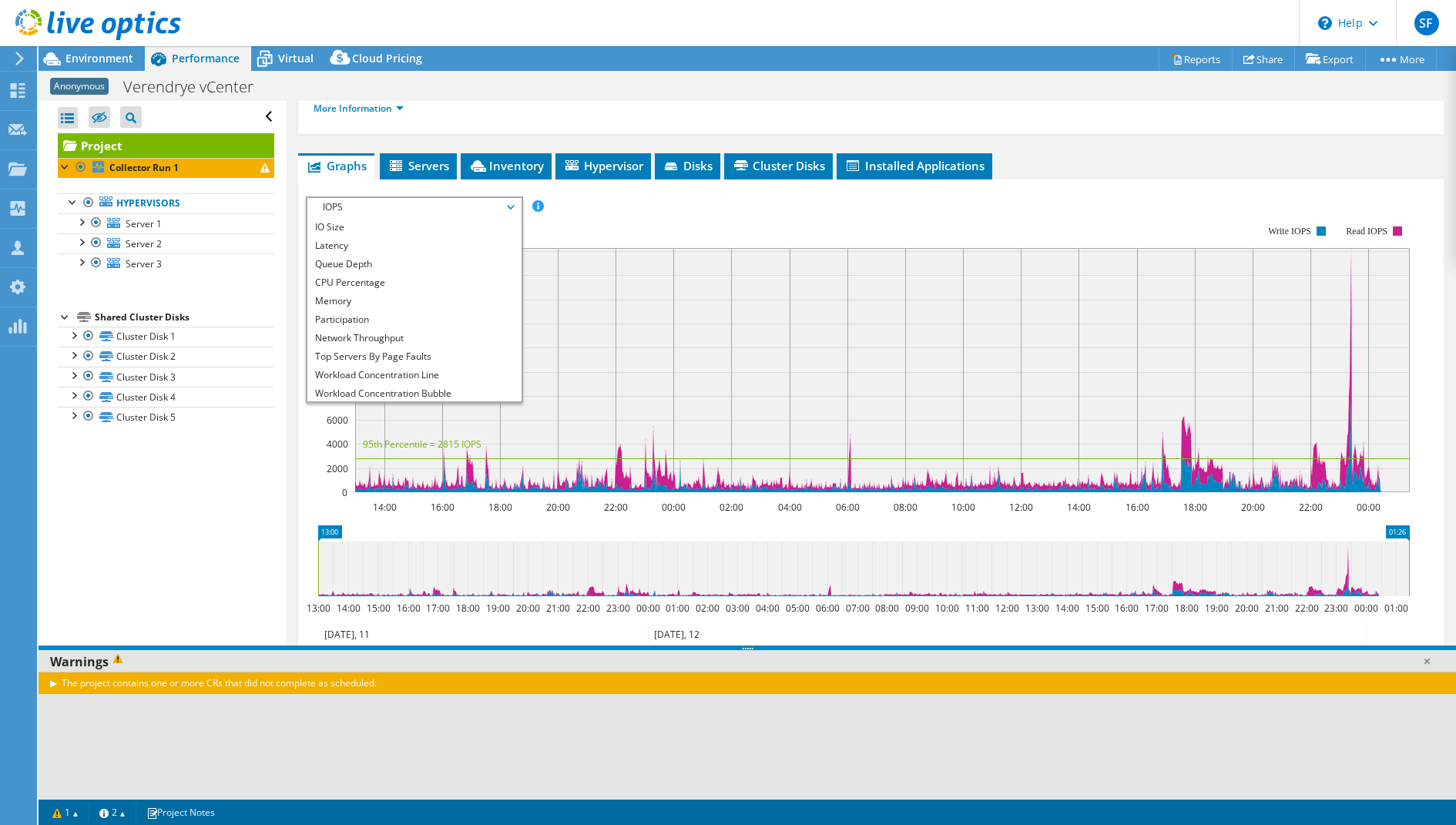
scroll to position [54, 0]
click at [462, 347] on li "Workload Concentration Line" at bounding box center [414, 356] width 213 height 18
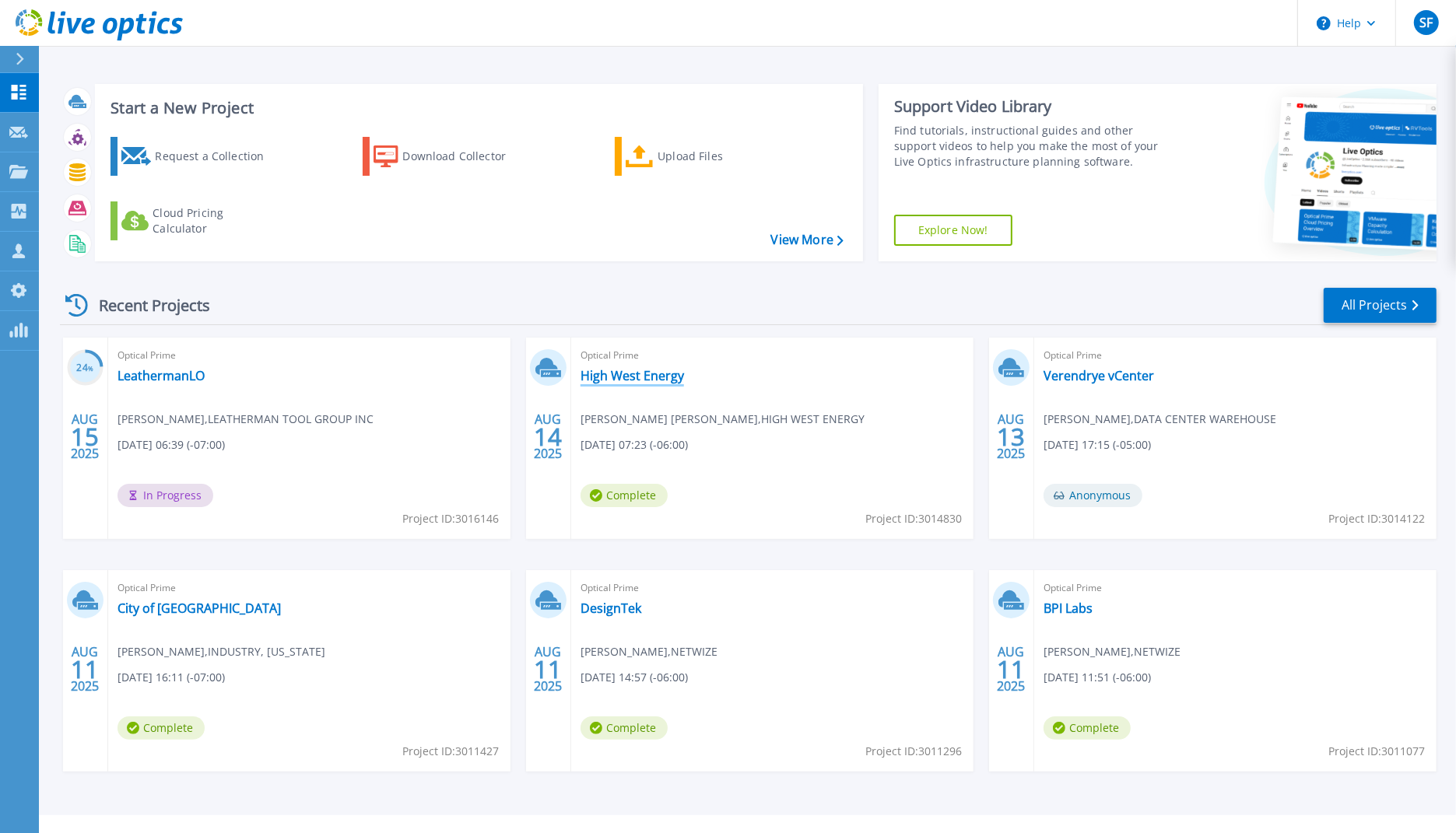
click at [632, 376] on link "High West Energy" at bounding box center [632, 375] width 103 height 16
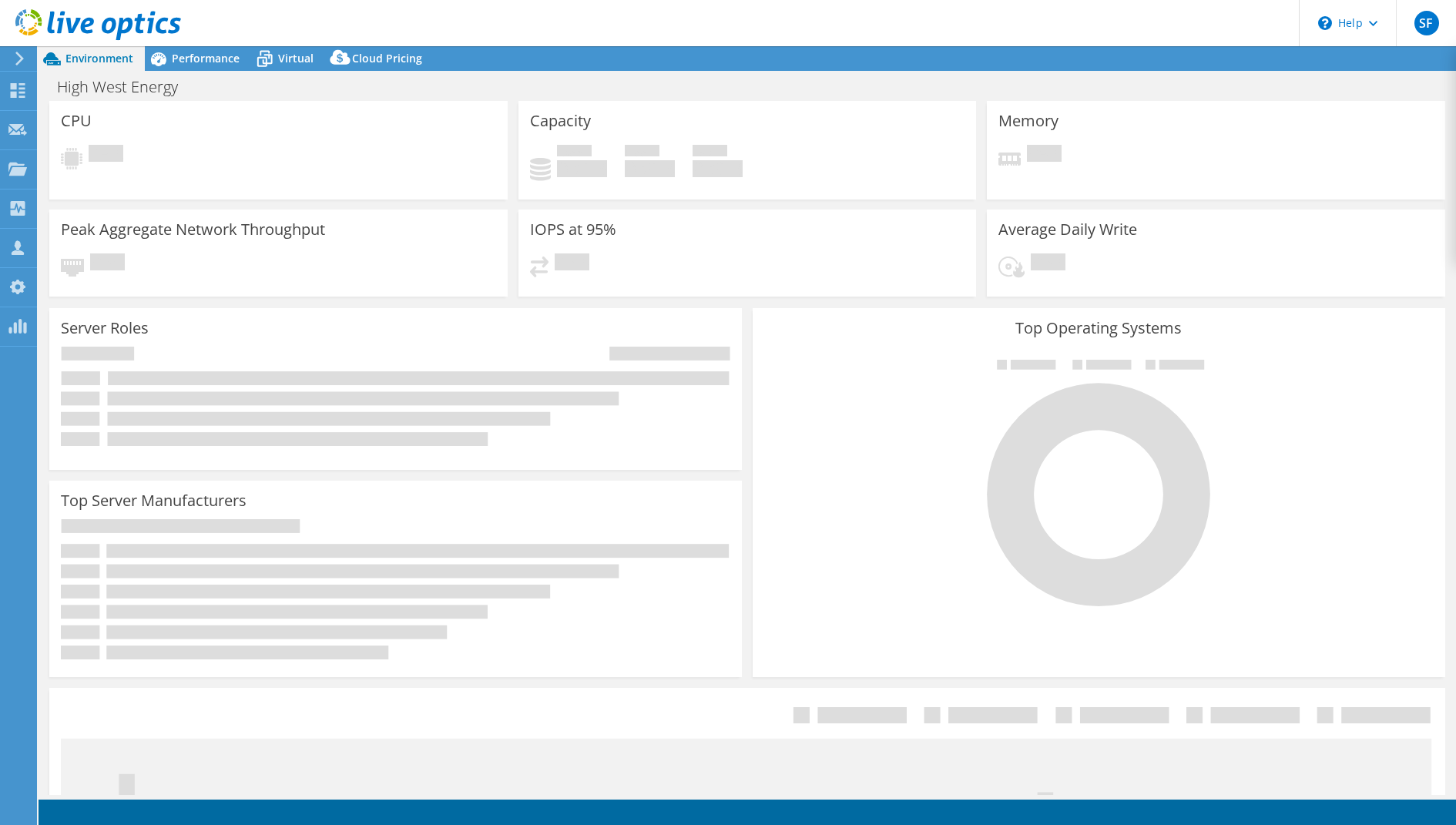
select select "USD"
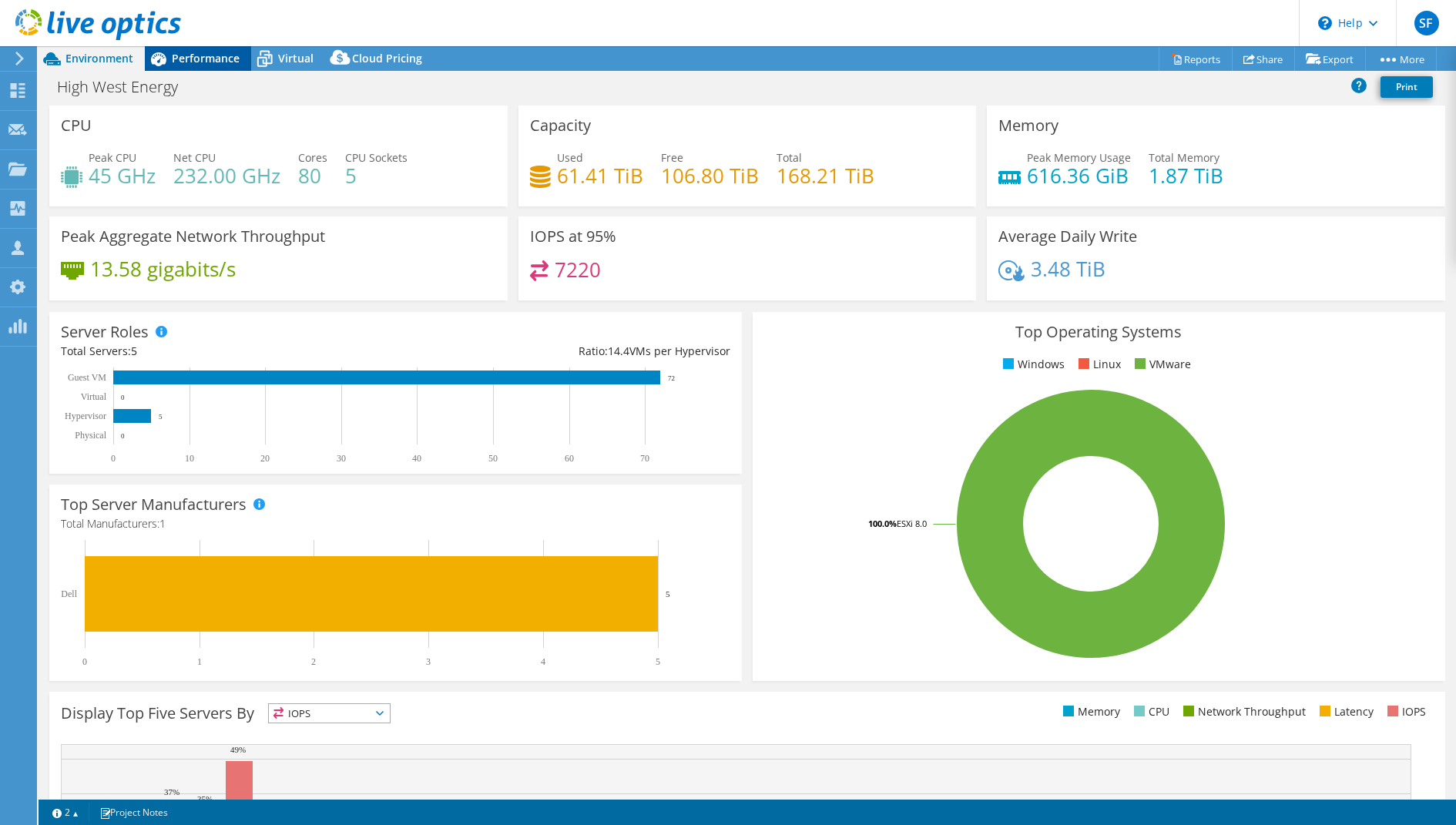
click at [219, 63] on span "Performance" at bounding box center [205, 59] width 68 height 15
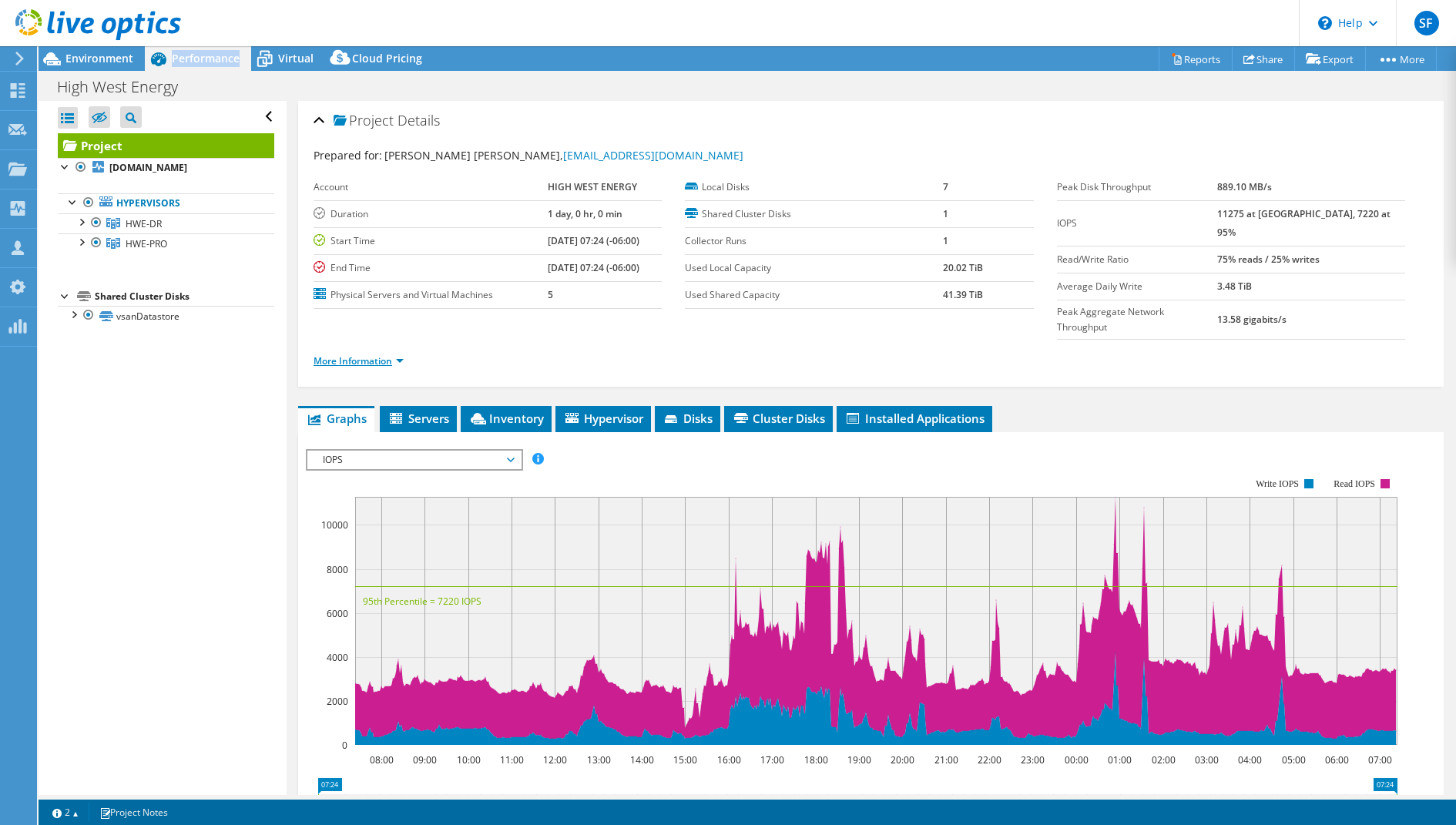
click at [335, 354] on link "More Information" at bounding box center [358, 361] width 90 height 13
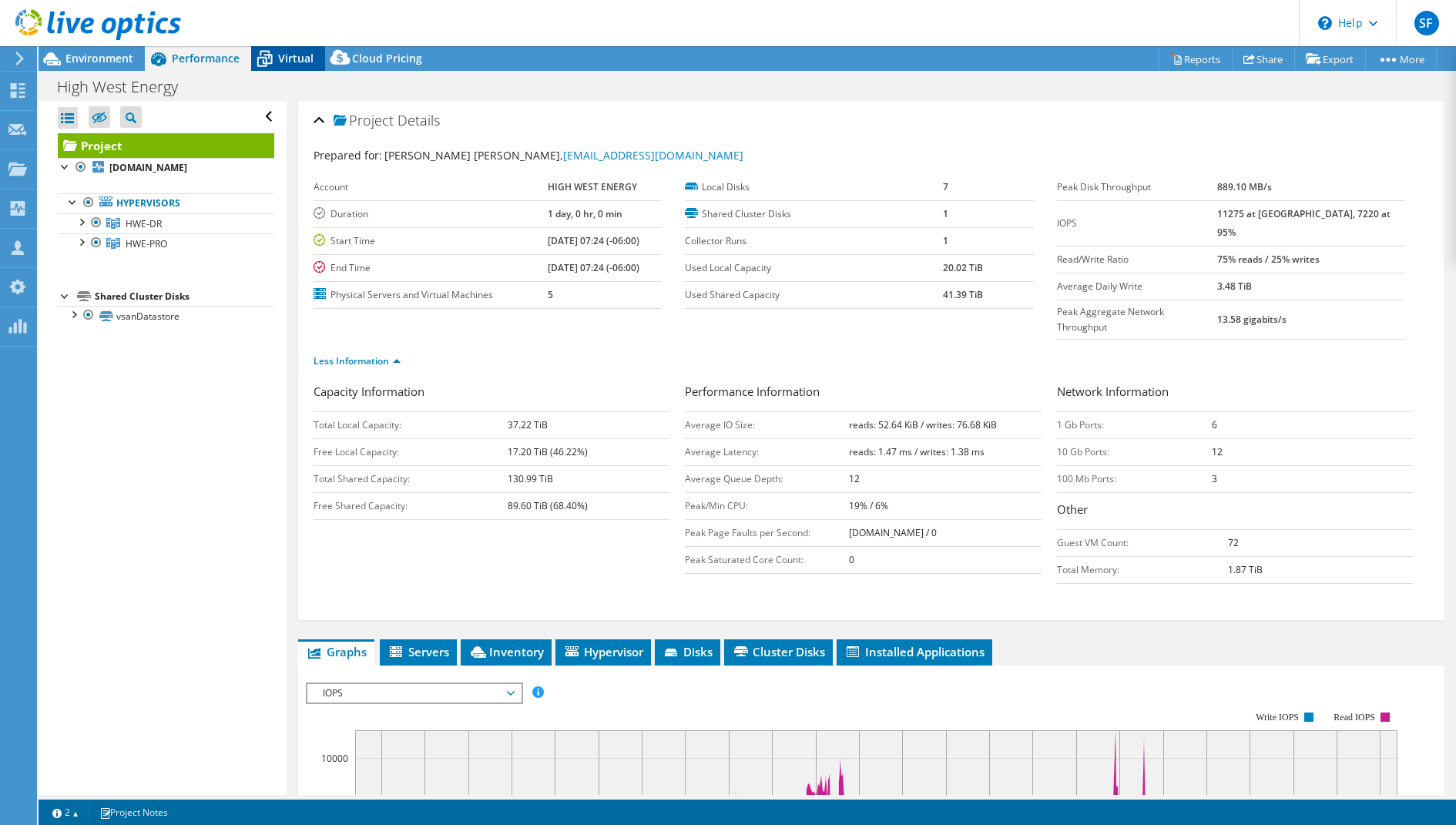
click at [285, 56] on span "Virtual" at bounding box center [295, 59] width 35 height 15
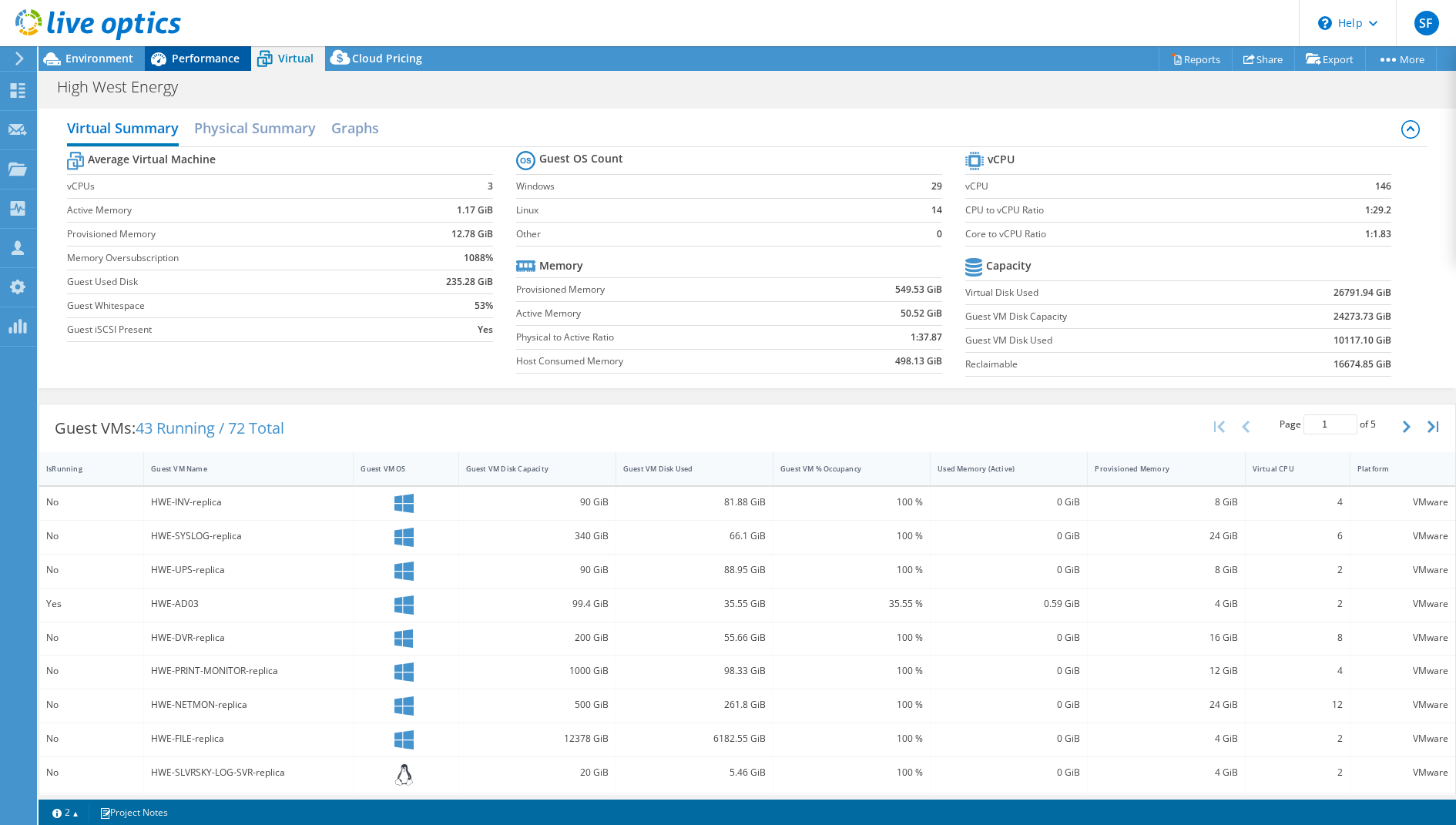
click at [211, 60] on span "Performance" at bounding box center [205, 59] width 68 height 15
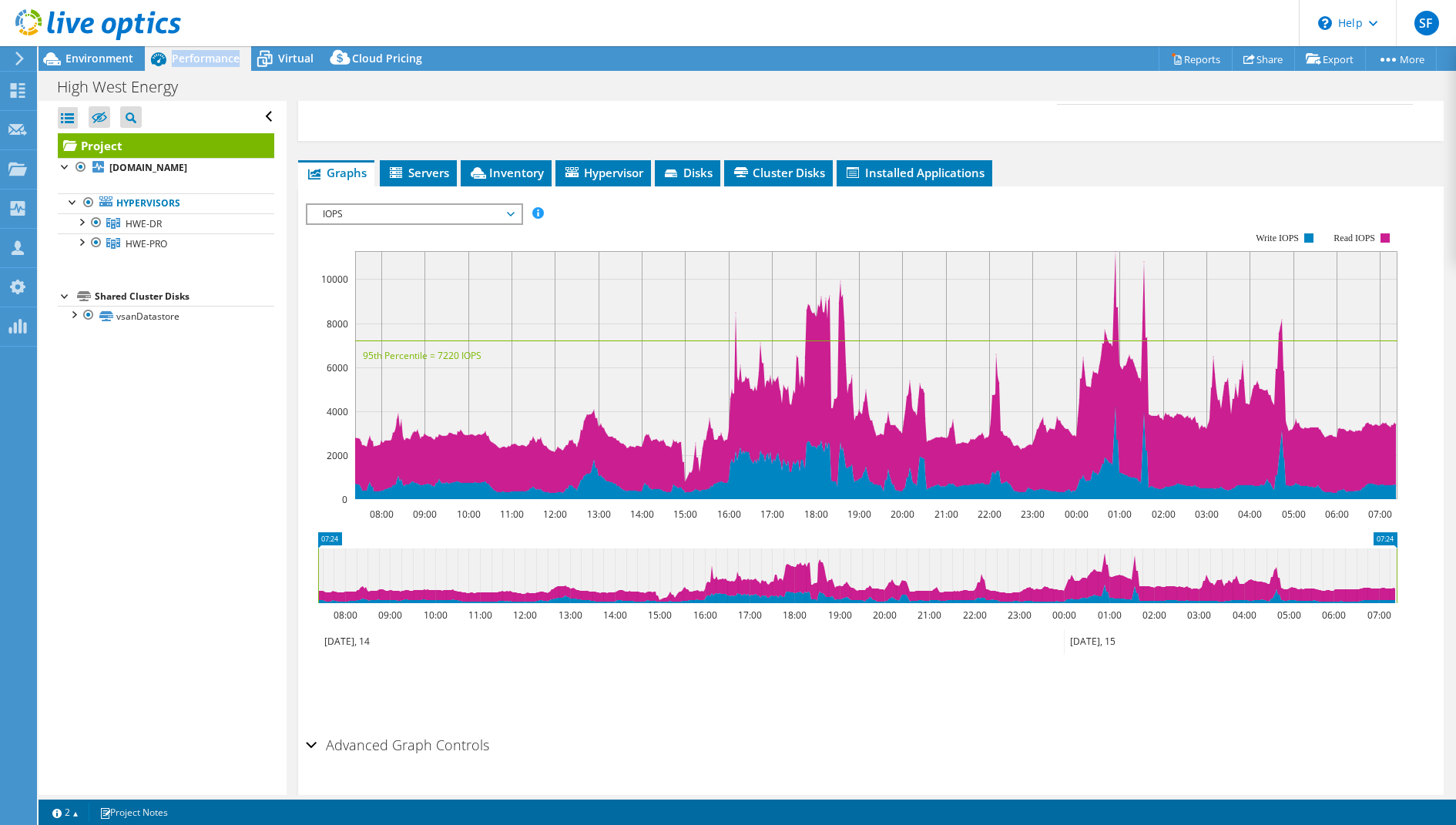
scroll to position [483, 0]
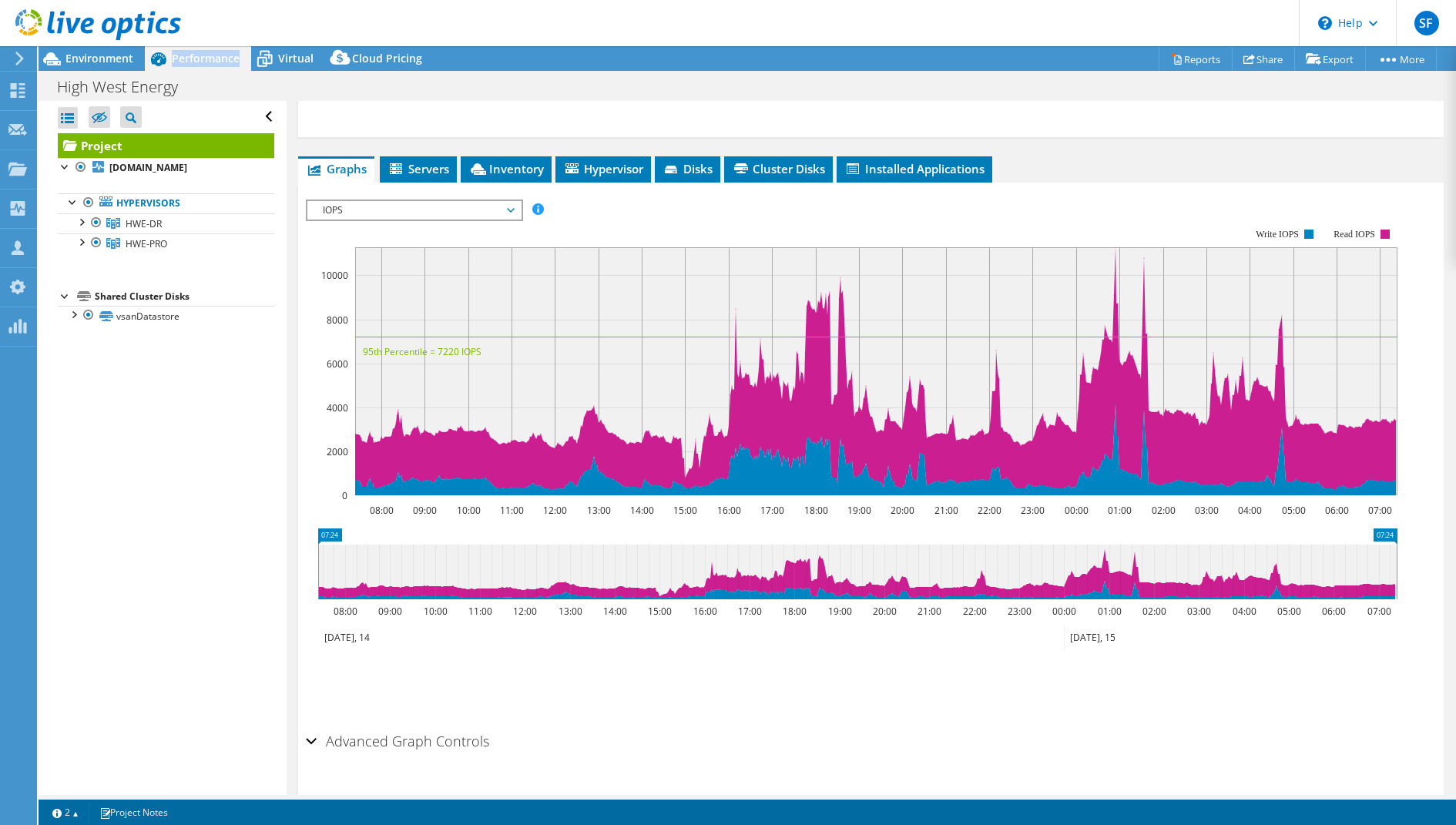
click at [451, 201] on span "IOPS" at bounding box center [414, 210] width 198 height 18
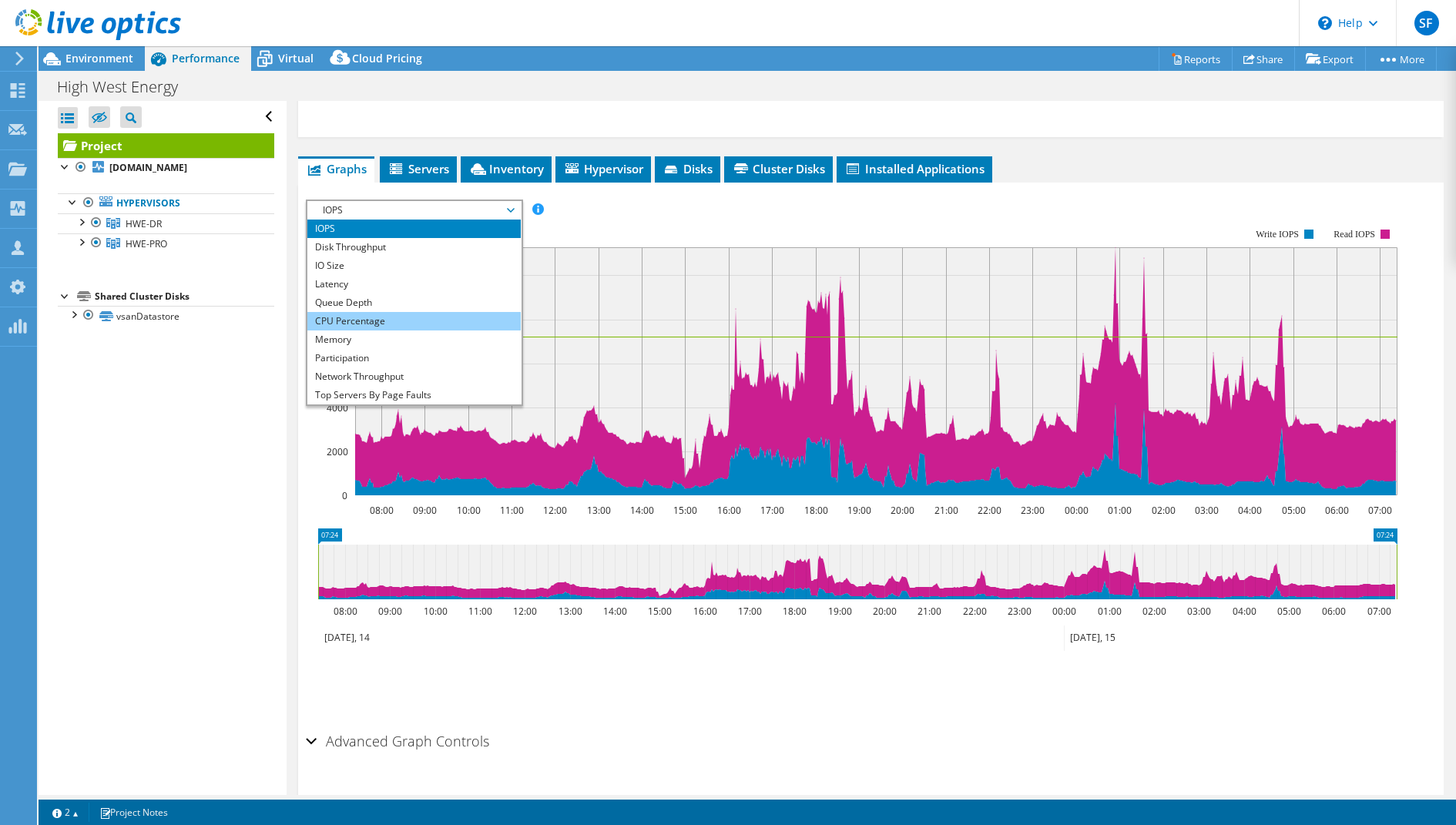
click at [373, 312] on li "CPU Percentage" at bounding box center [414, 321] width 213 height 18
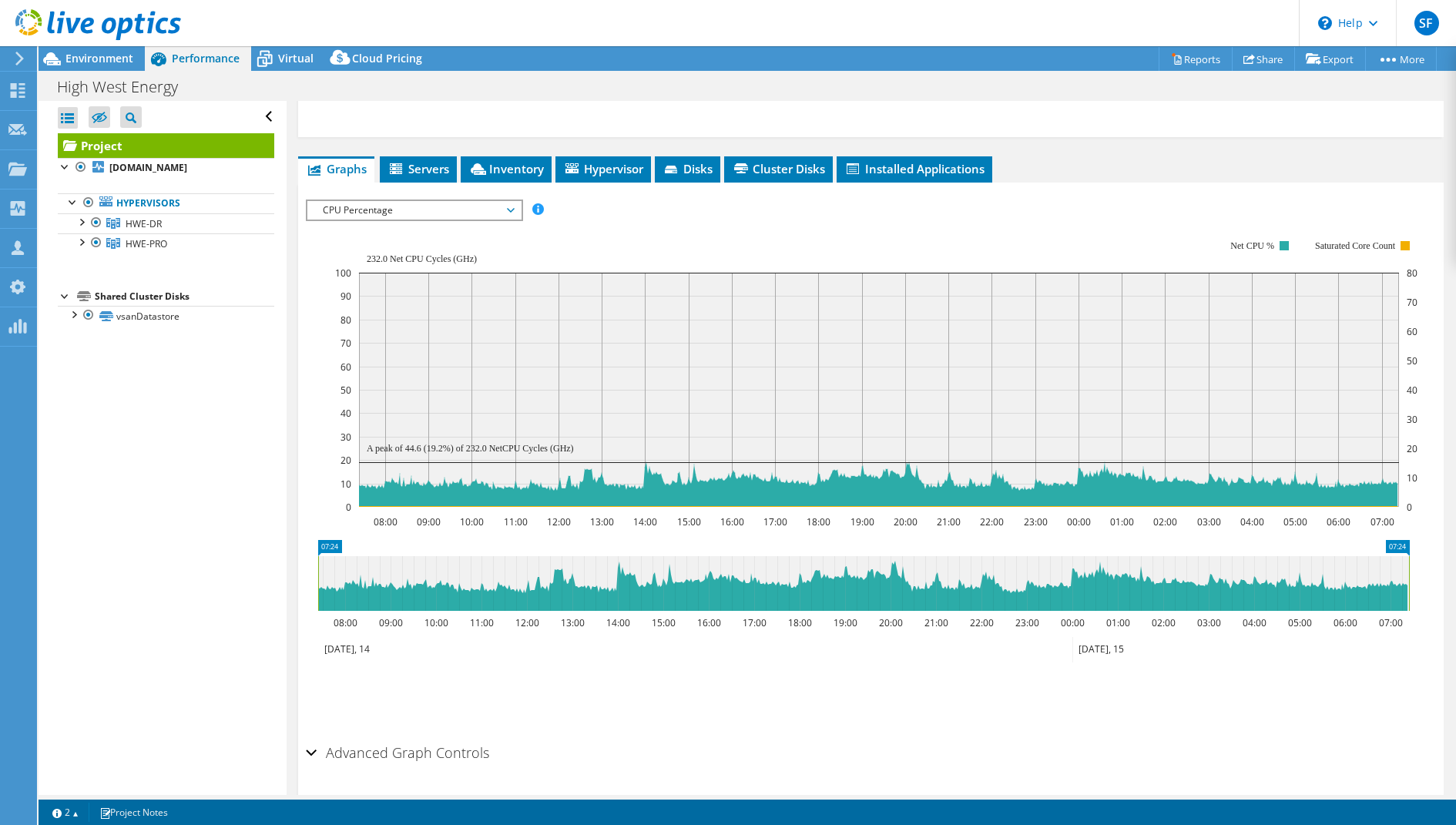
click at [484, 201] on span "CPU Percentage" at bounding box center [414, 210] width 198 height 18
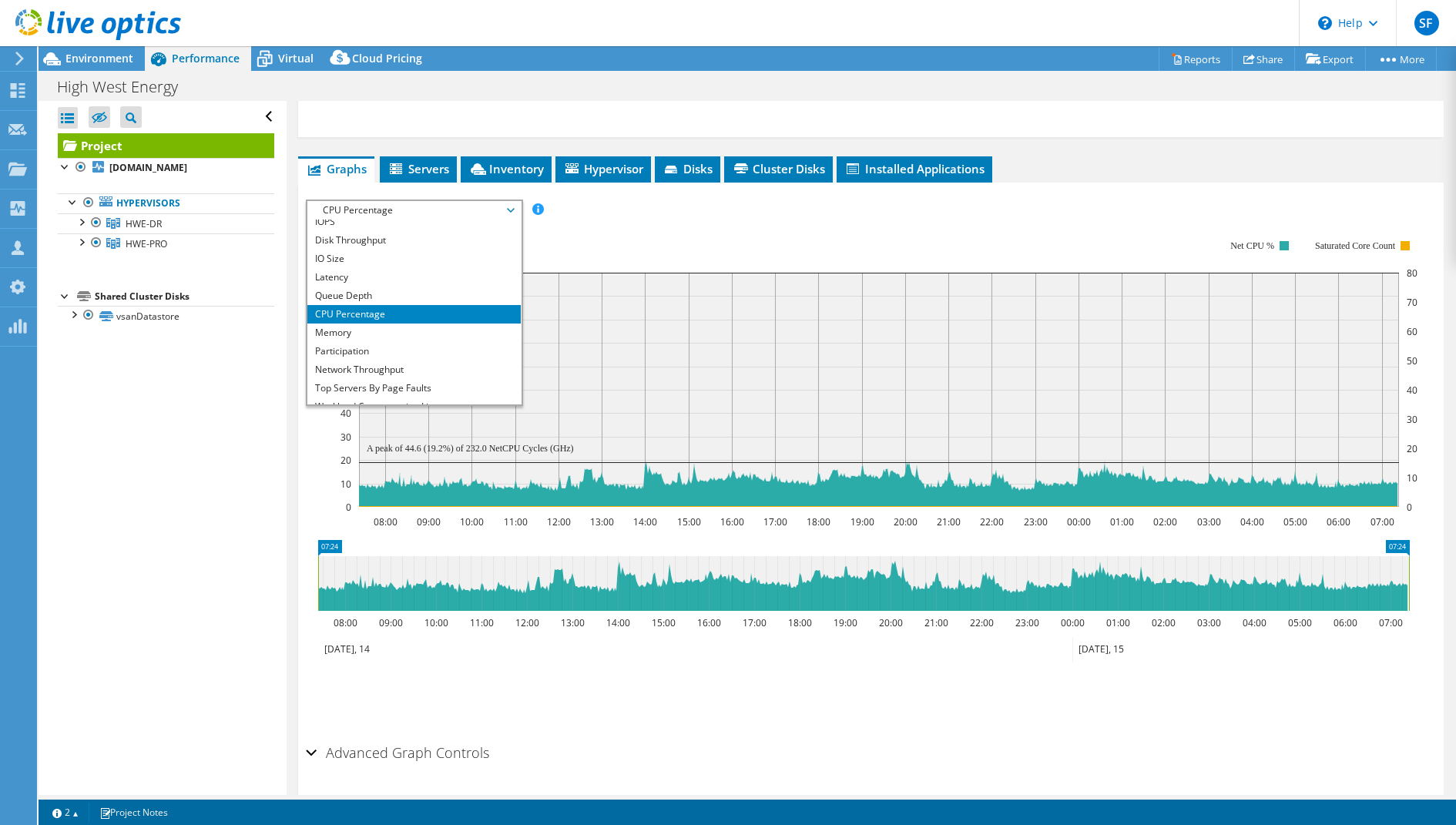
scroll to position [54, 0]
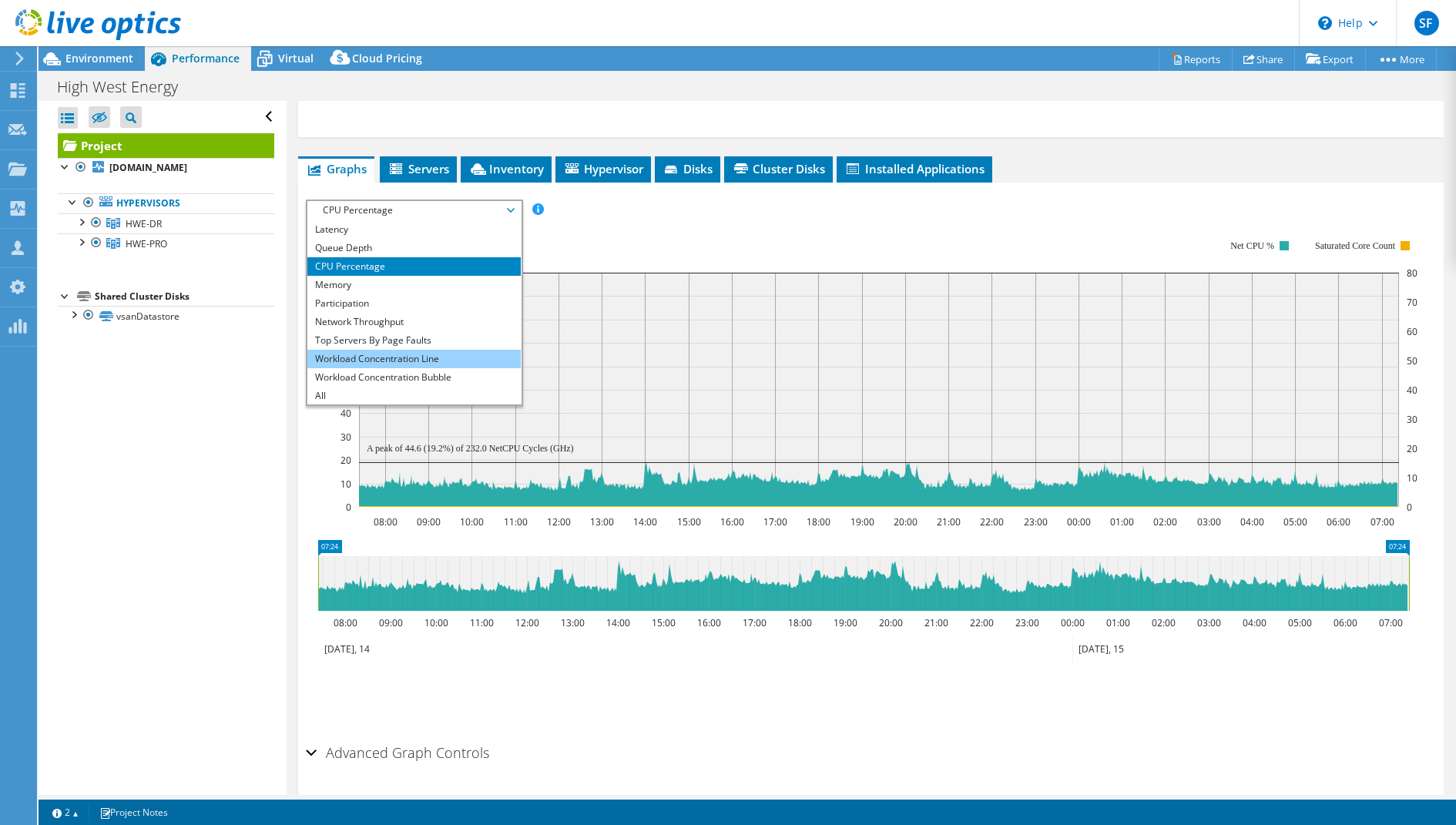
click at [455, 349] on li "Workload Concentration Line" at bounding box center [414, 359] width 213 height 18
